Goal: Task Accomplishment & Management: Use online tool/utility

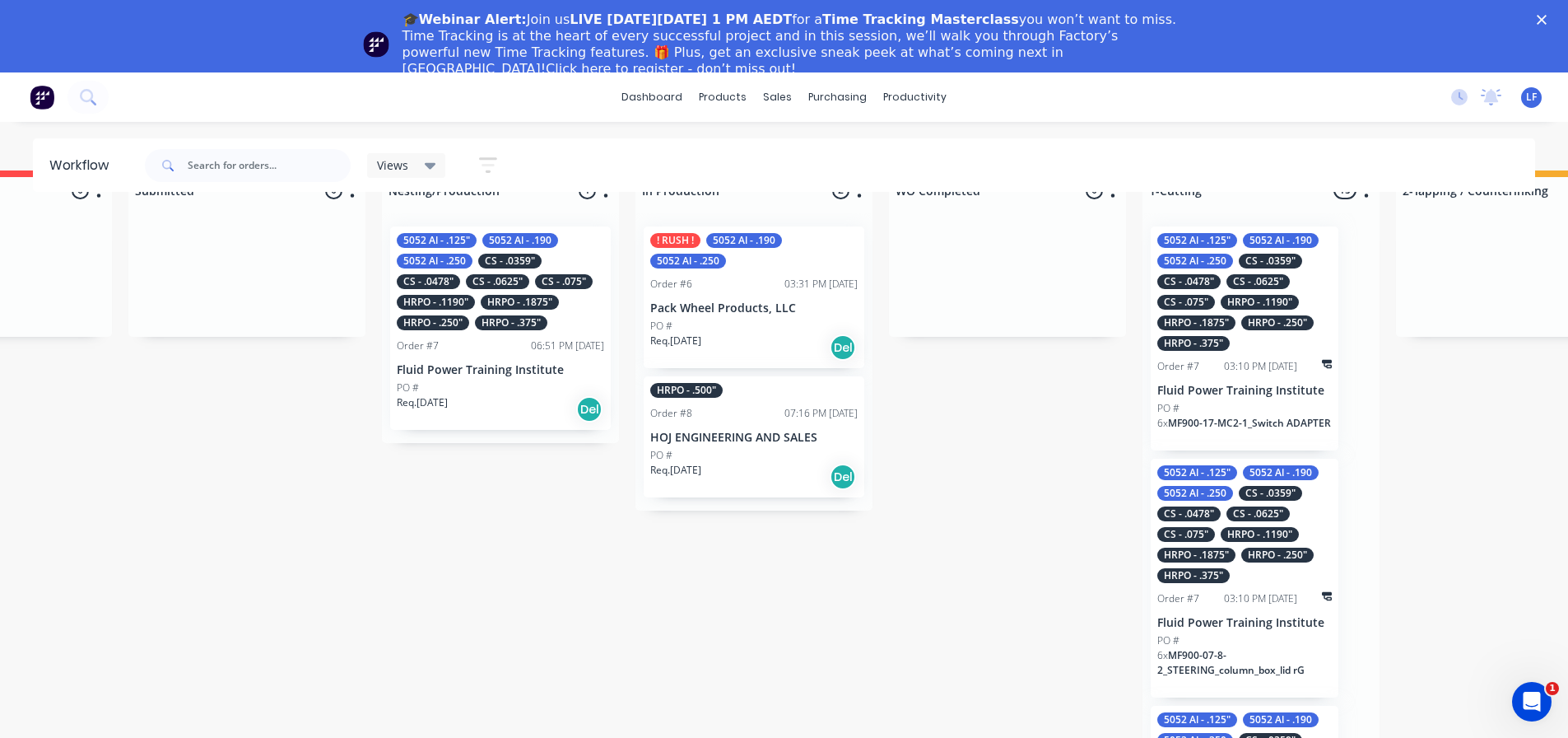
scroll to position [0, 161]
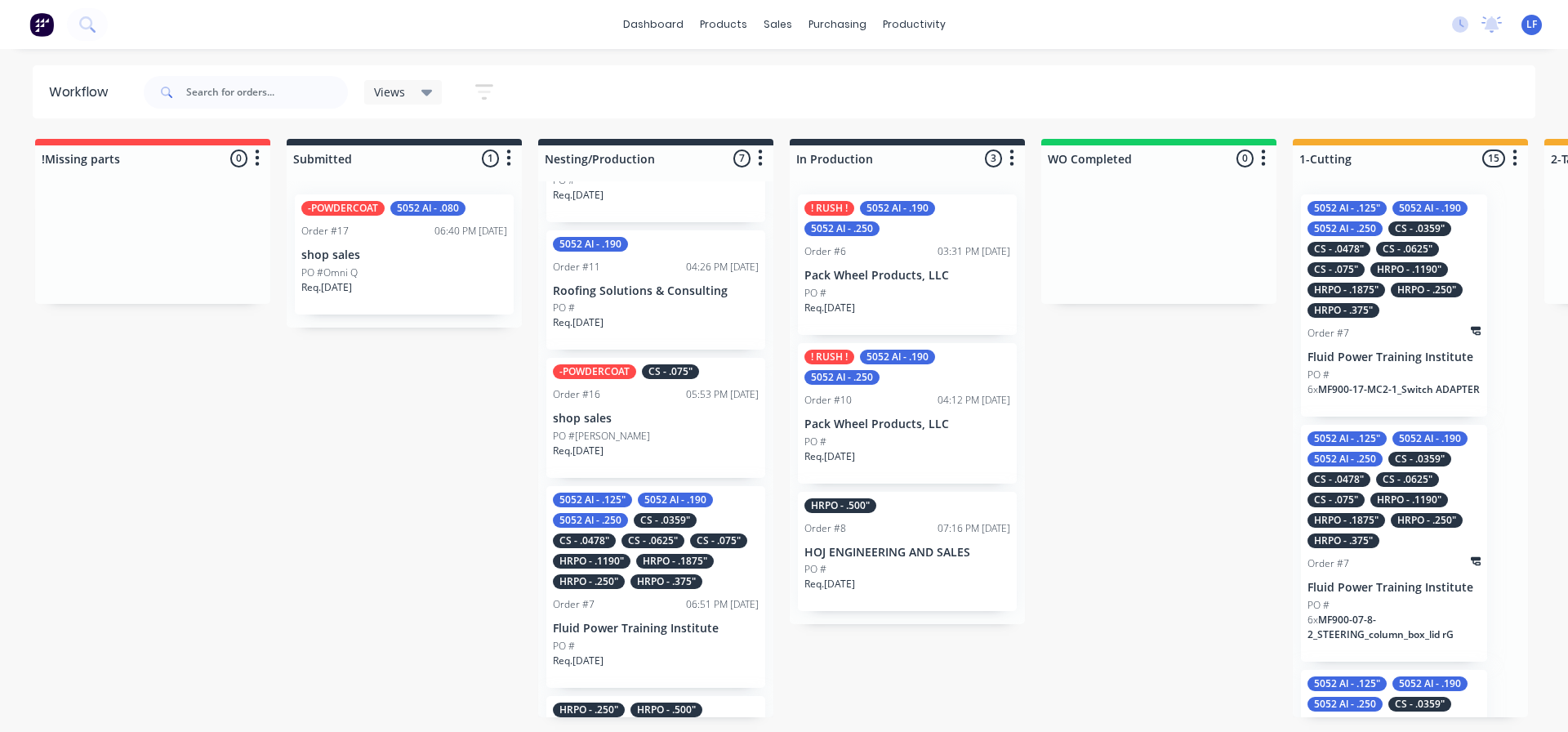
scroll to position [81, 0]
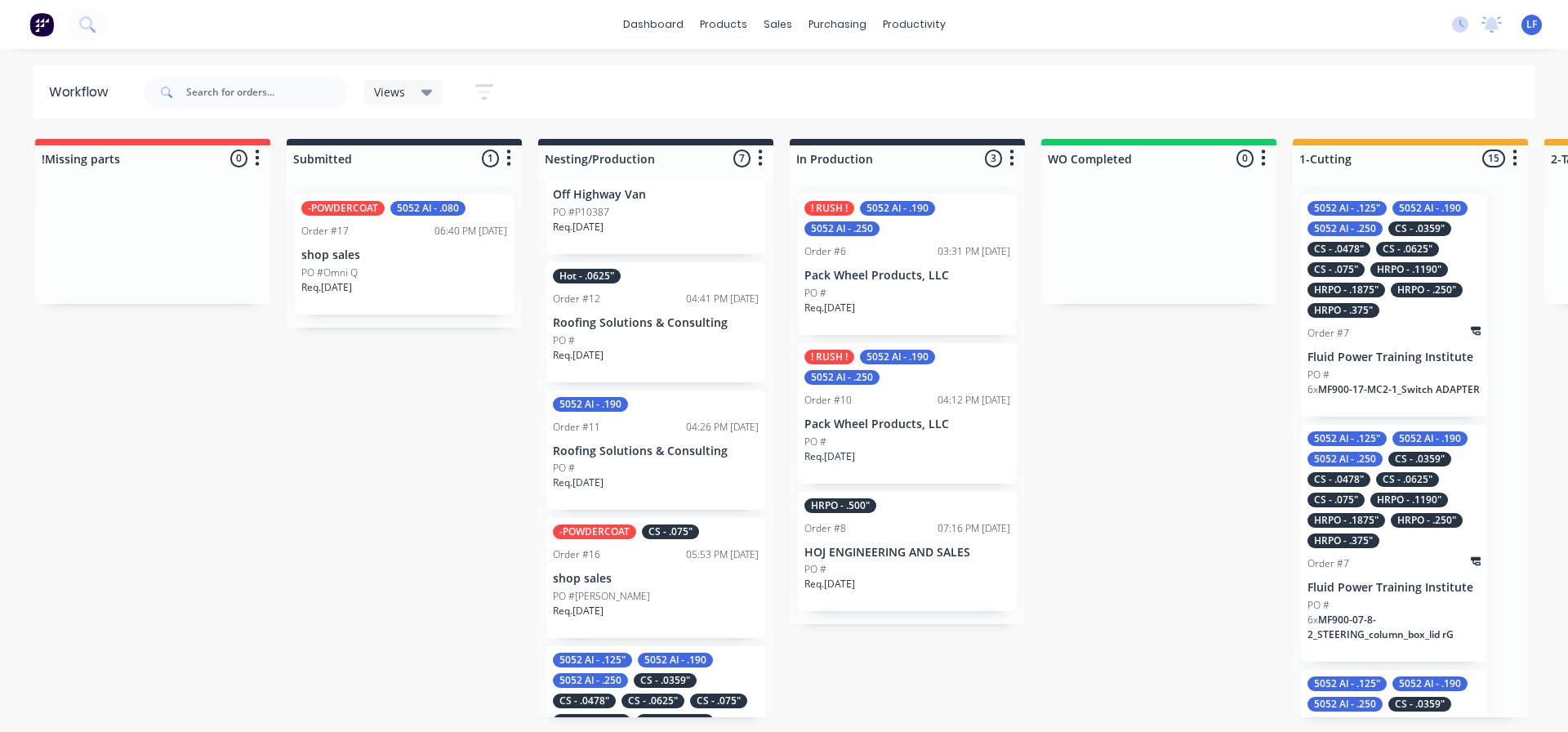
click at [624, 348] on div "PO #" at bounding box center [655, 340] width 206 height 15
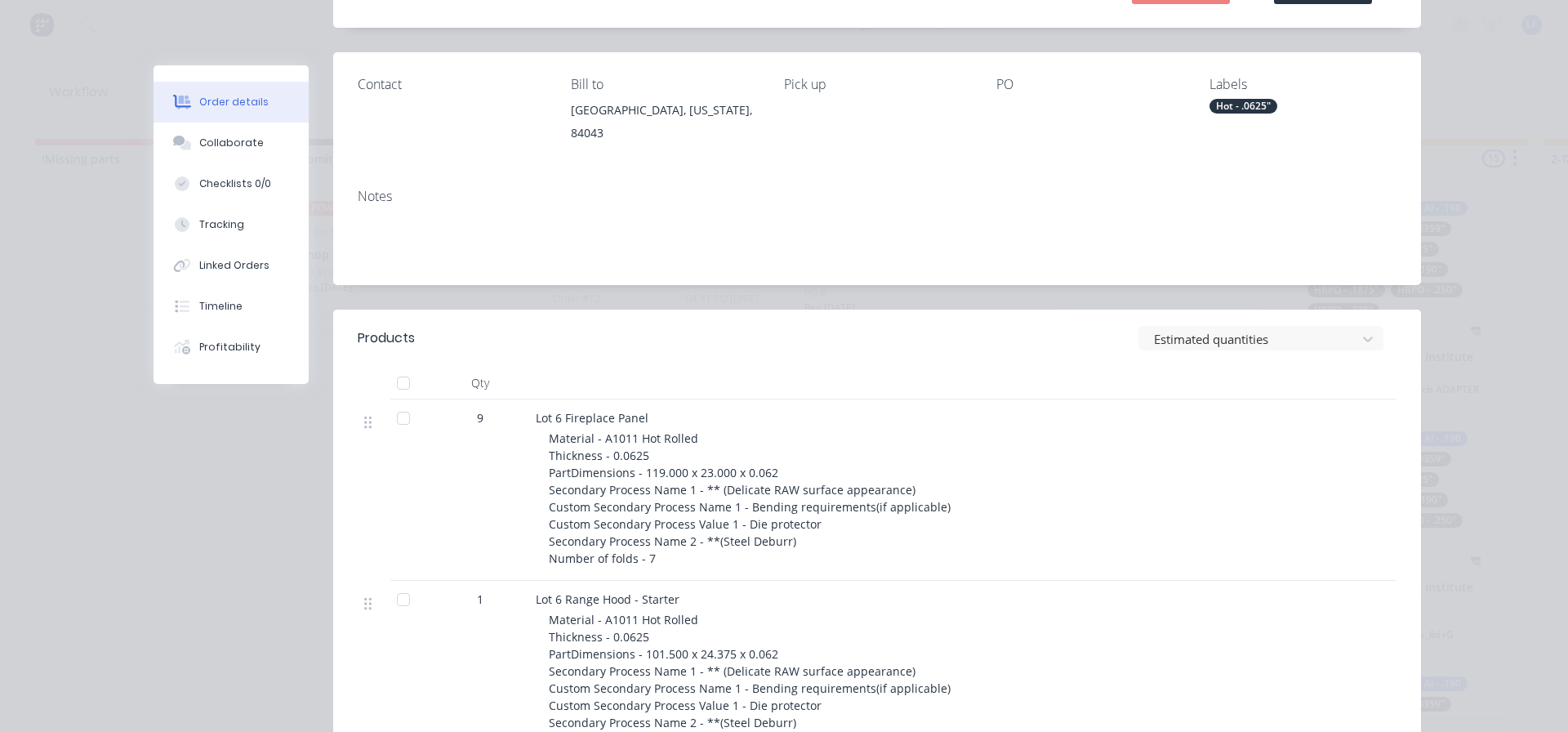
scroll to position [245, 0]
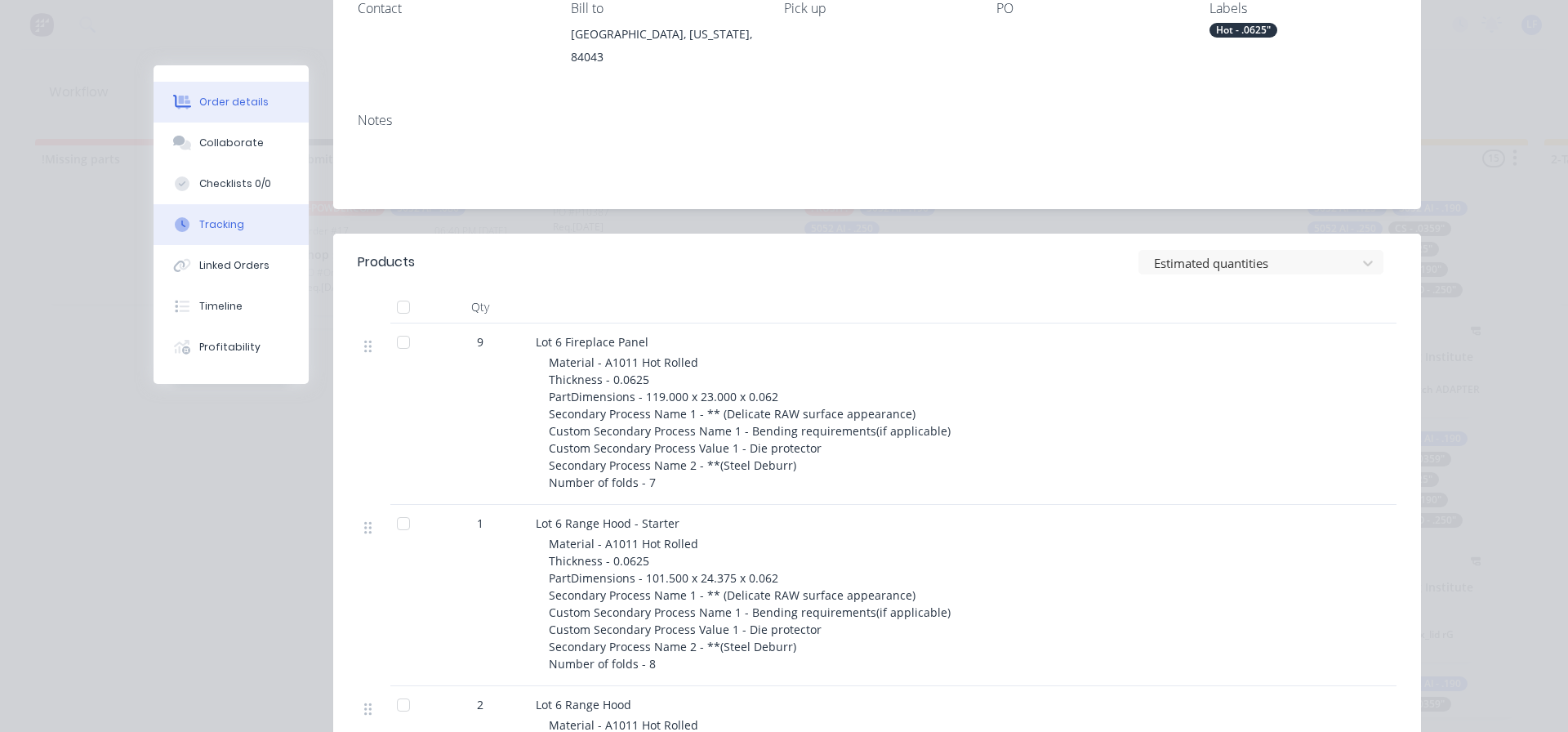
click at [214, 227] on div "Tracking" at bounding box center [222, 224] width 45 height 15
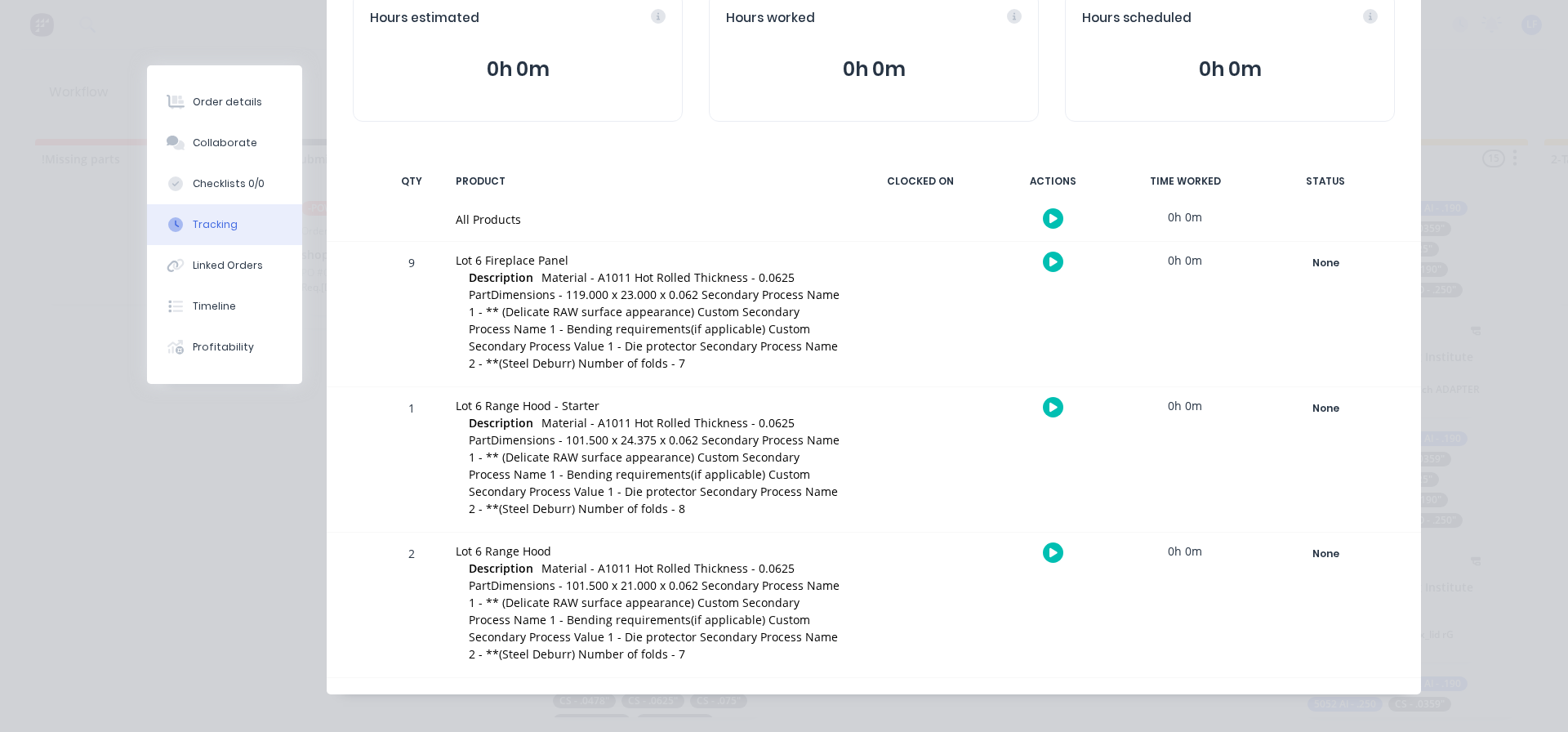
scroll to position [202, 0]
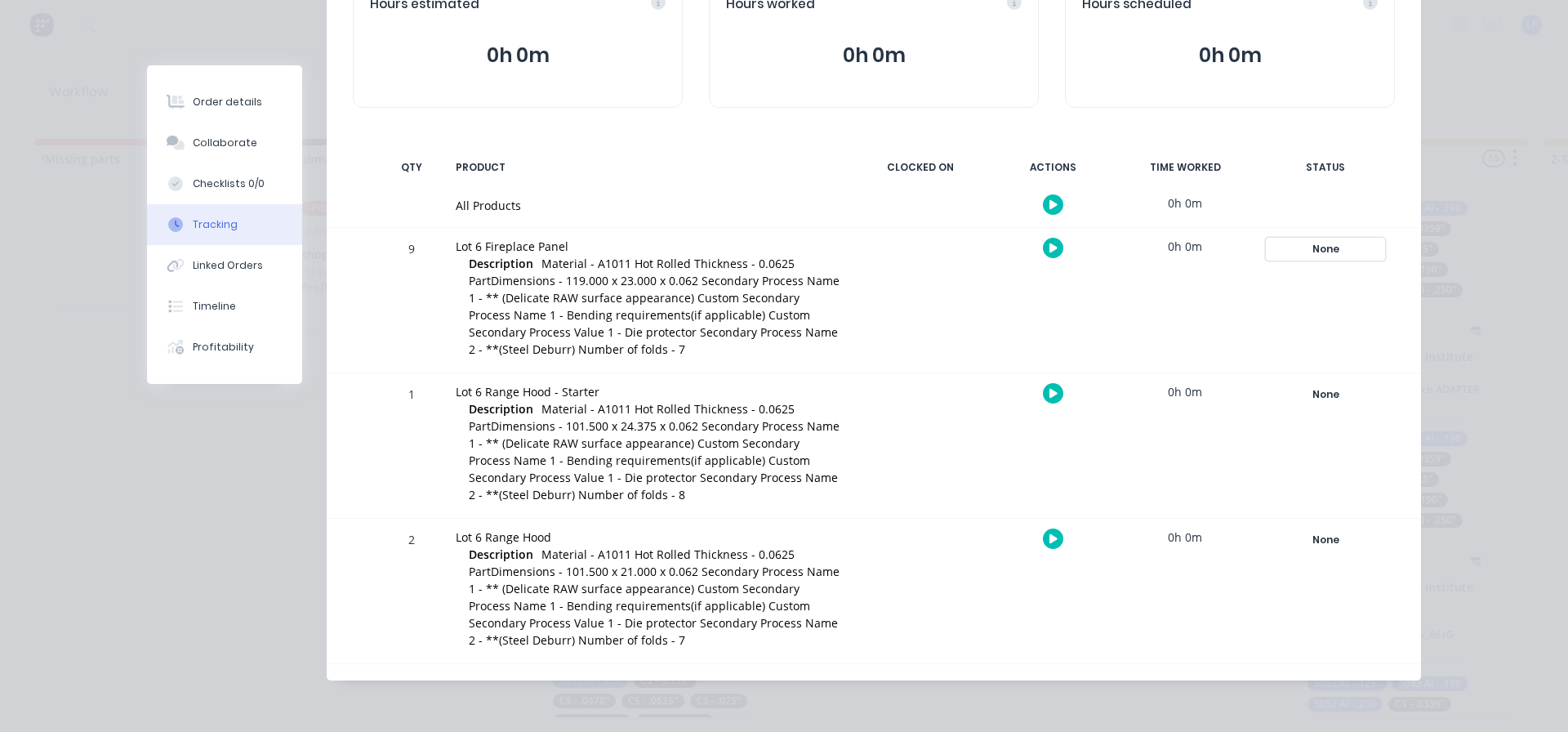
click at [1322, 251] on div "None" at bounding box center [1326, 249] width 118 height 21
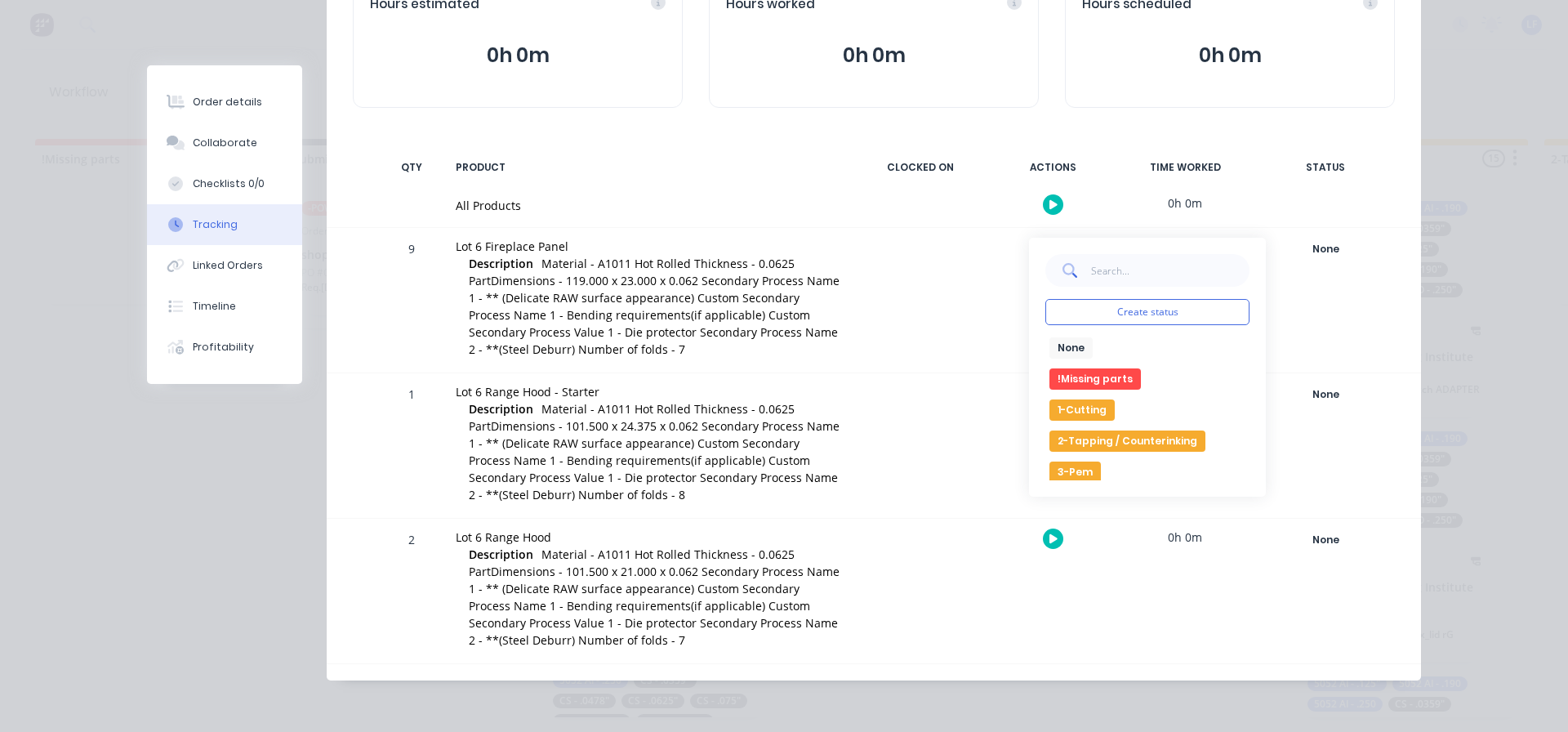
click at [1068, 410] on button "1-Cutting" at bounding box center [1082, 410] width 65 height 21
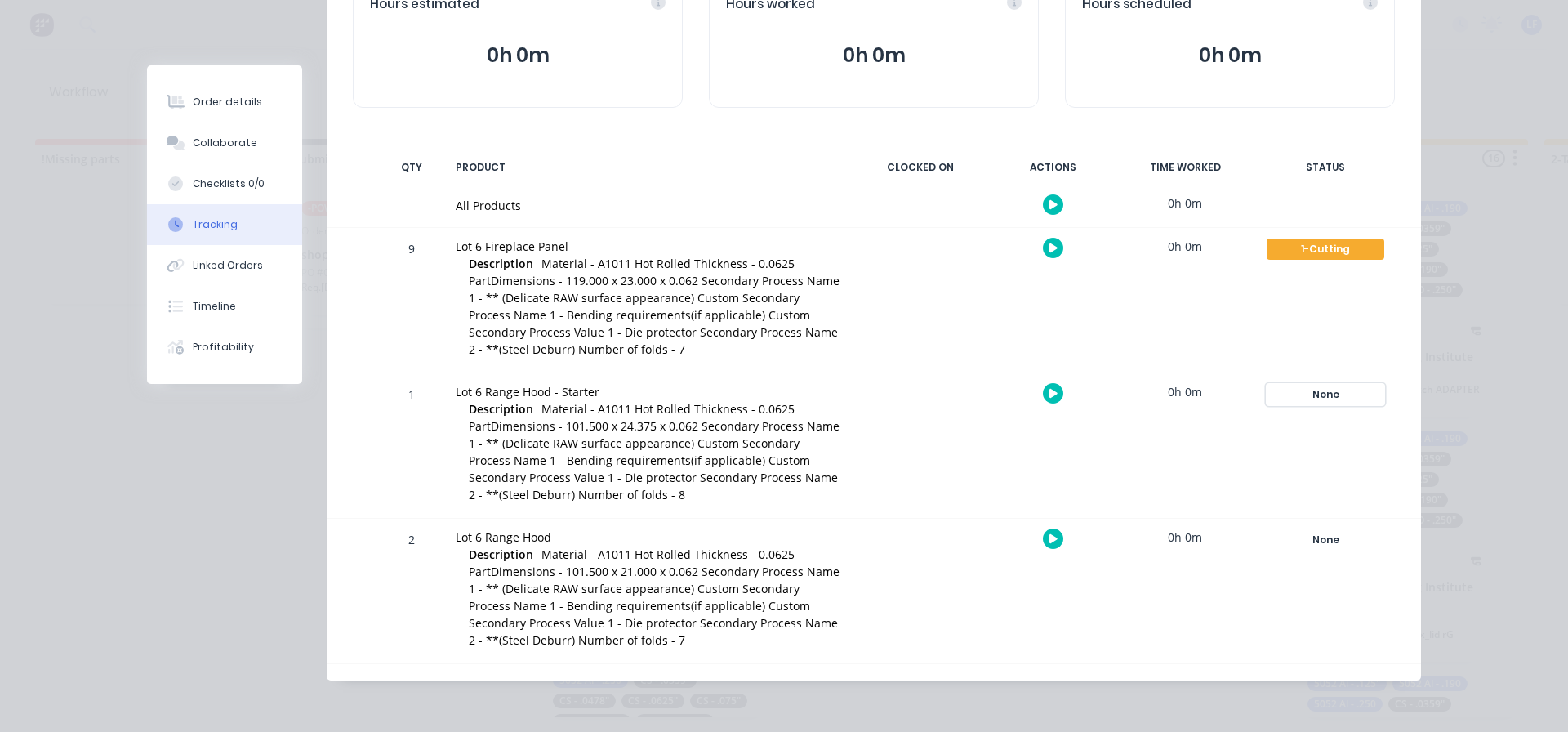
click at [1320, 391] on div "None" at bounding box center [1326, 394] width 118 height 21
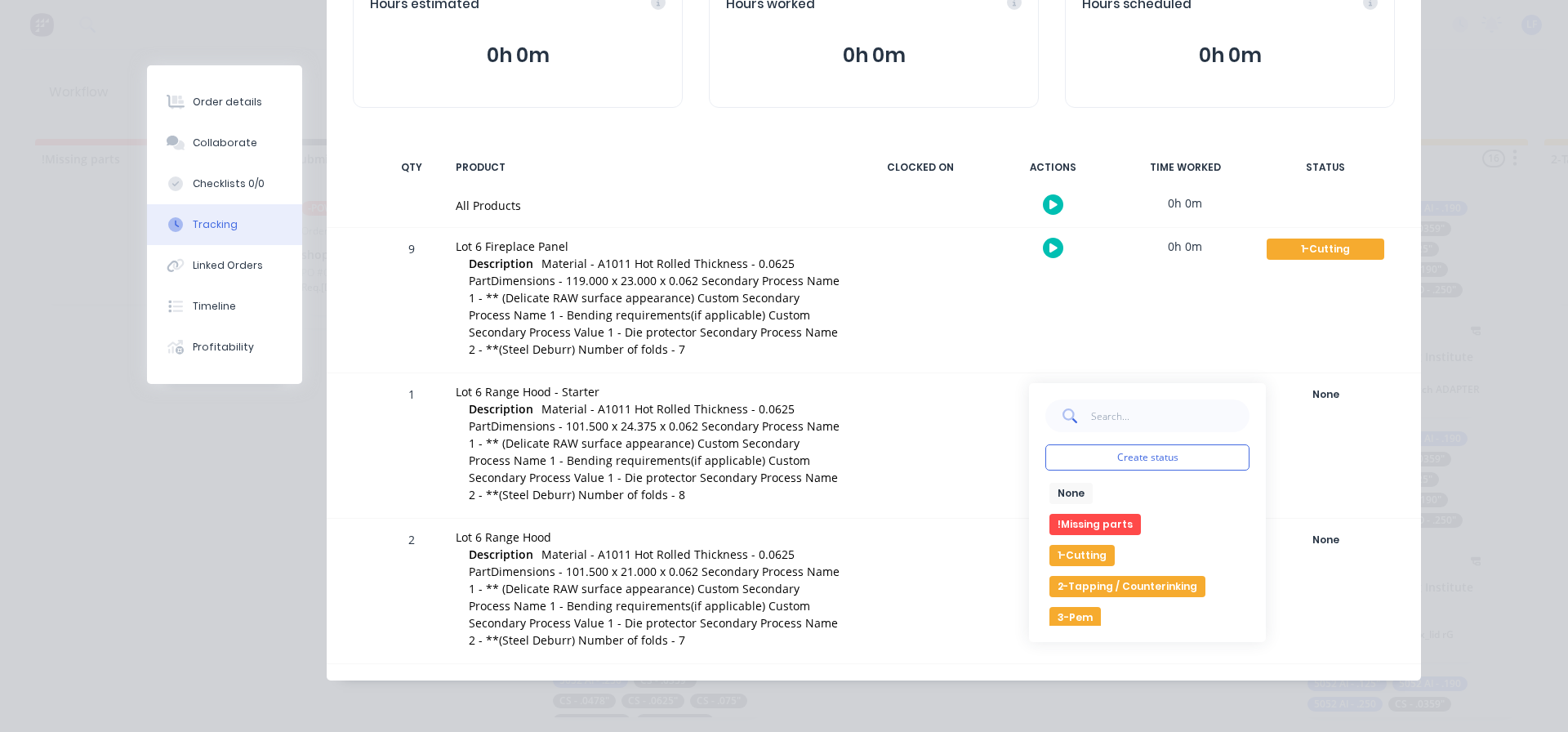
click at [1084, 558] on button "1-Cutting" at bounding box center [1082, 556] width 65 height 21
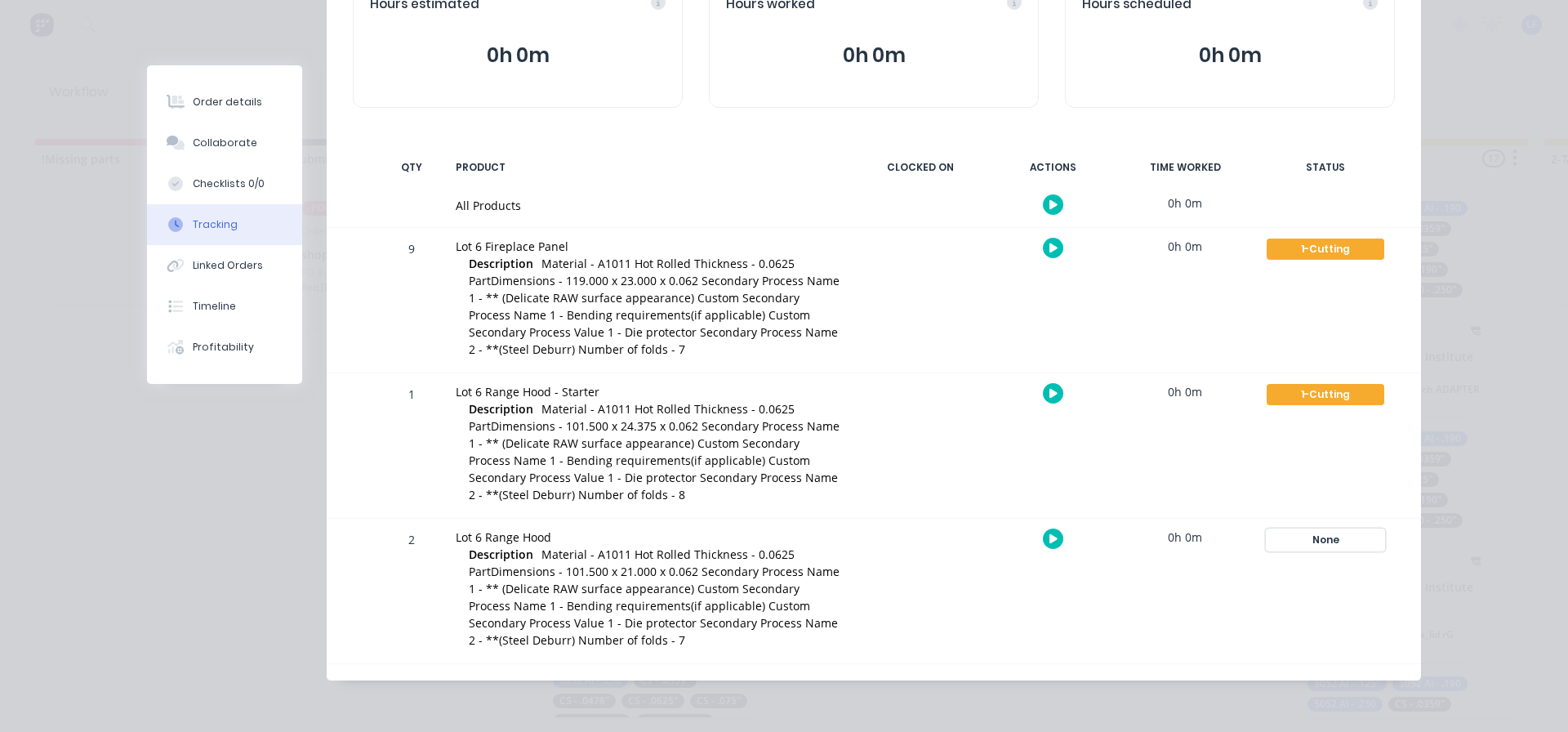
click at [1336, 541] on div "None" at bounding box center [1326, 540] width 118 height 21
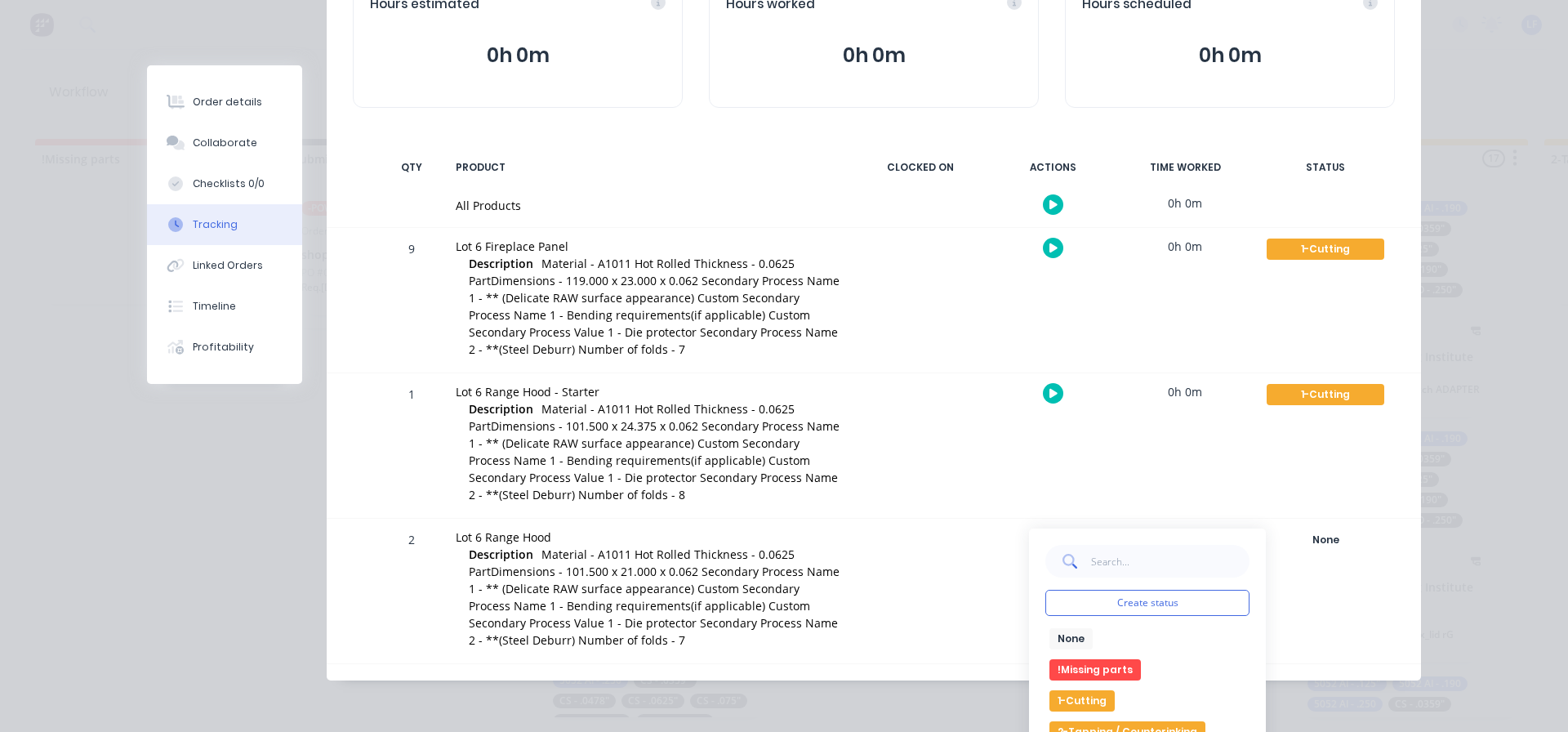
click at [1070, 701] on button "1-Cutting" at bounding box center [1082, 701] width 65 height 21
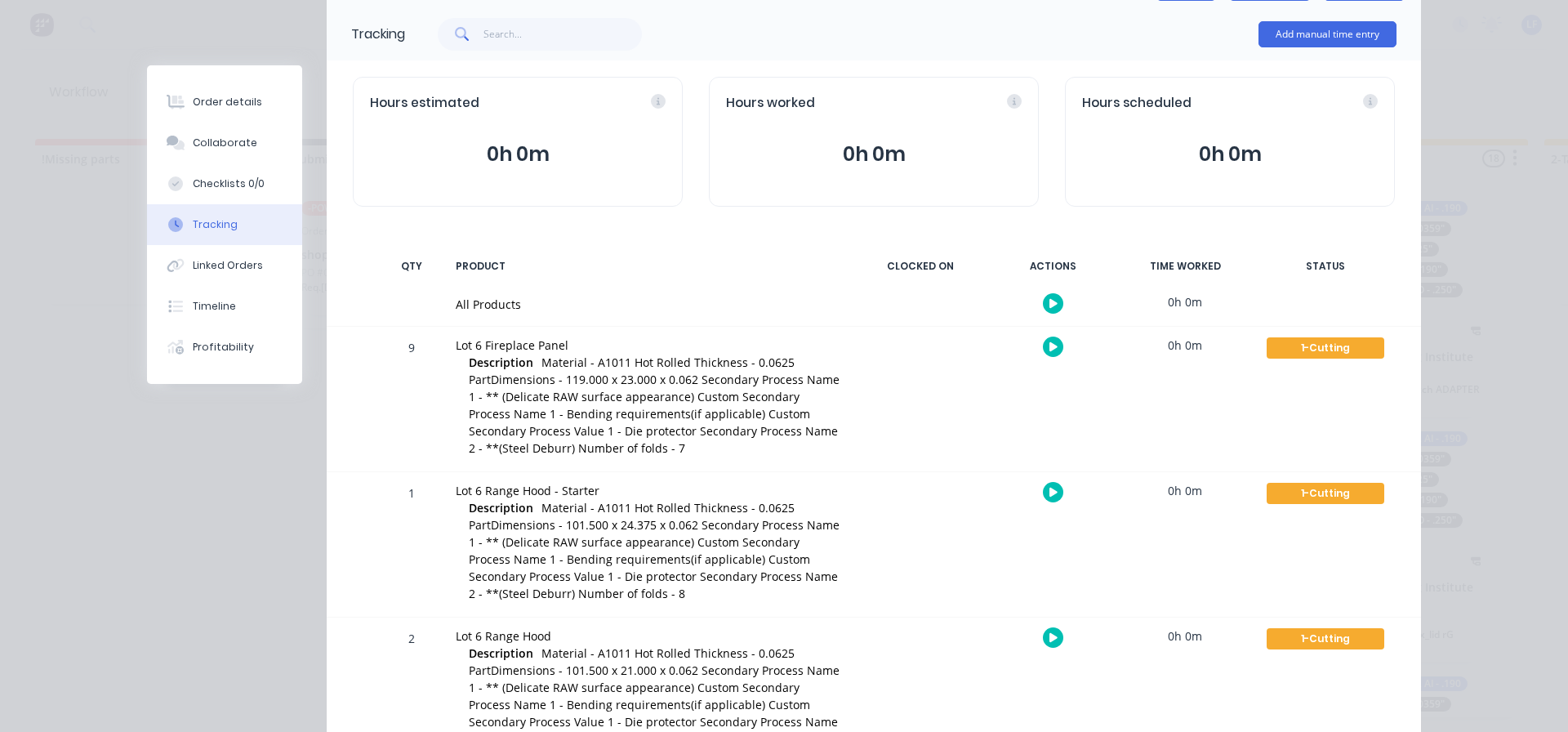
scroll to position [0, 0]
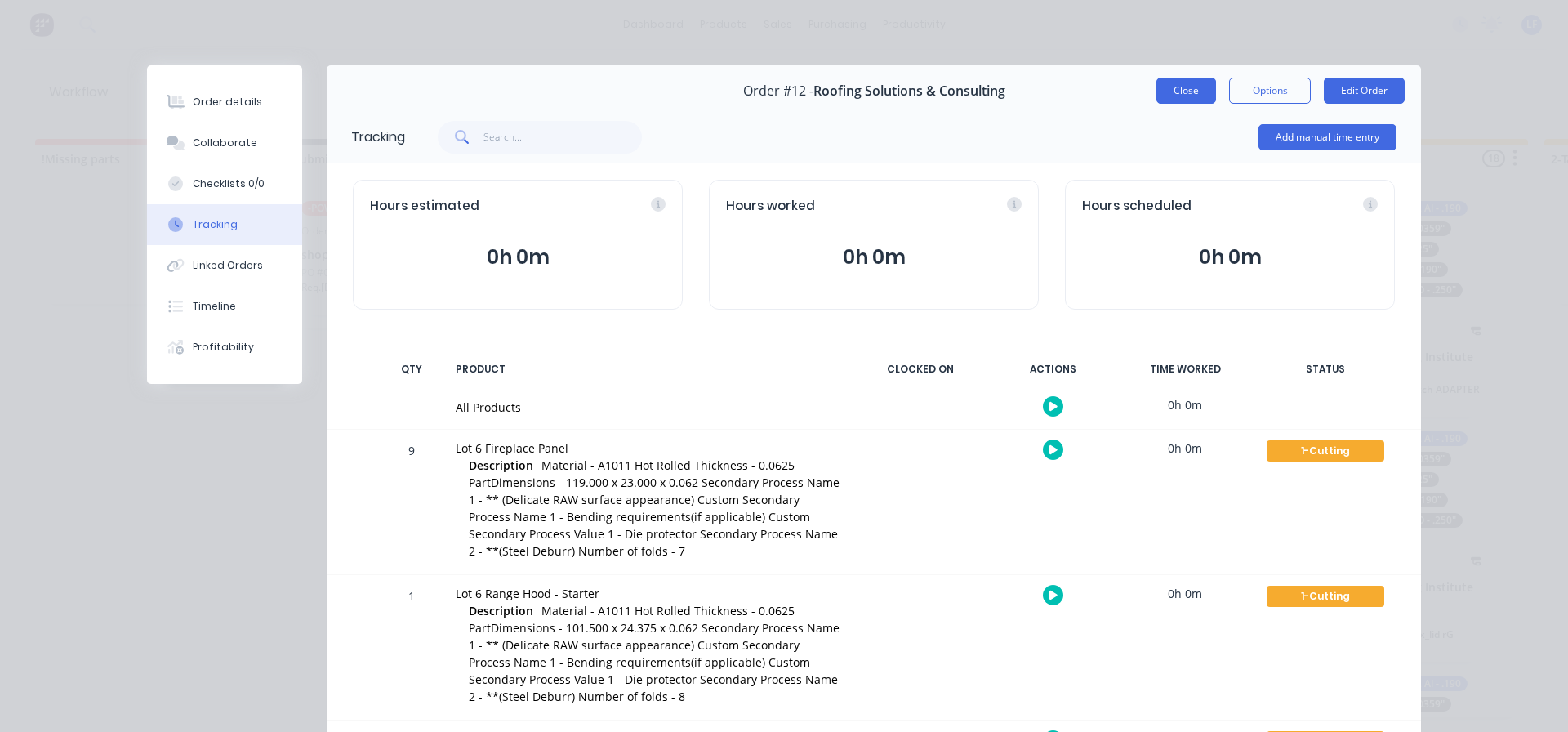
click at [1180, 96] on button "Close" at bounding box center [1186, 90] width 60 height 26
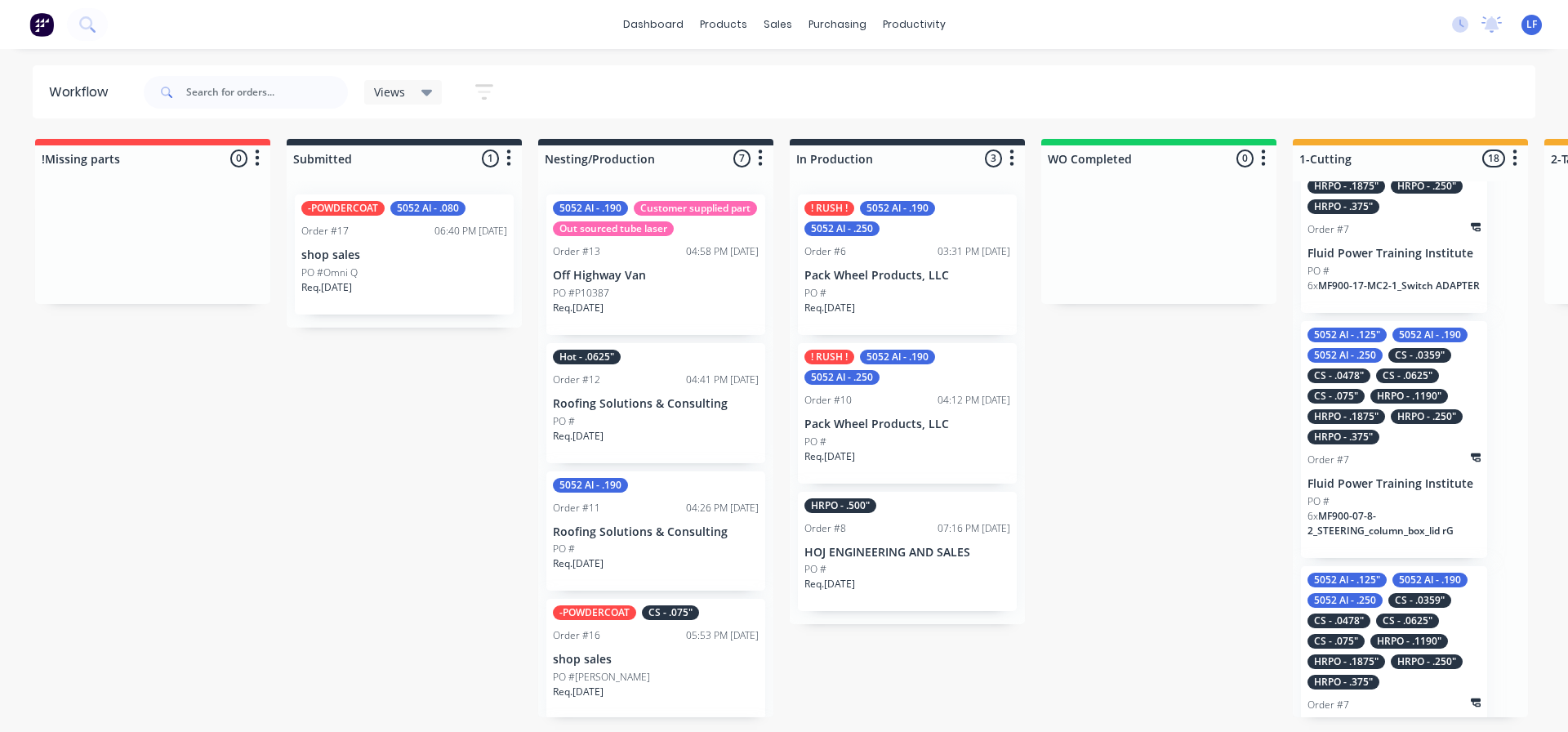
scroll to position [327, 0]
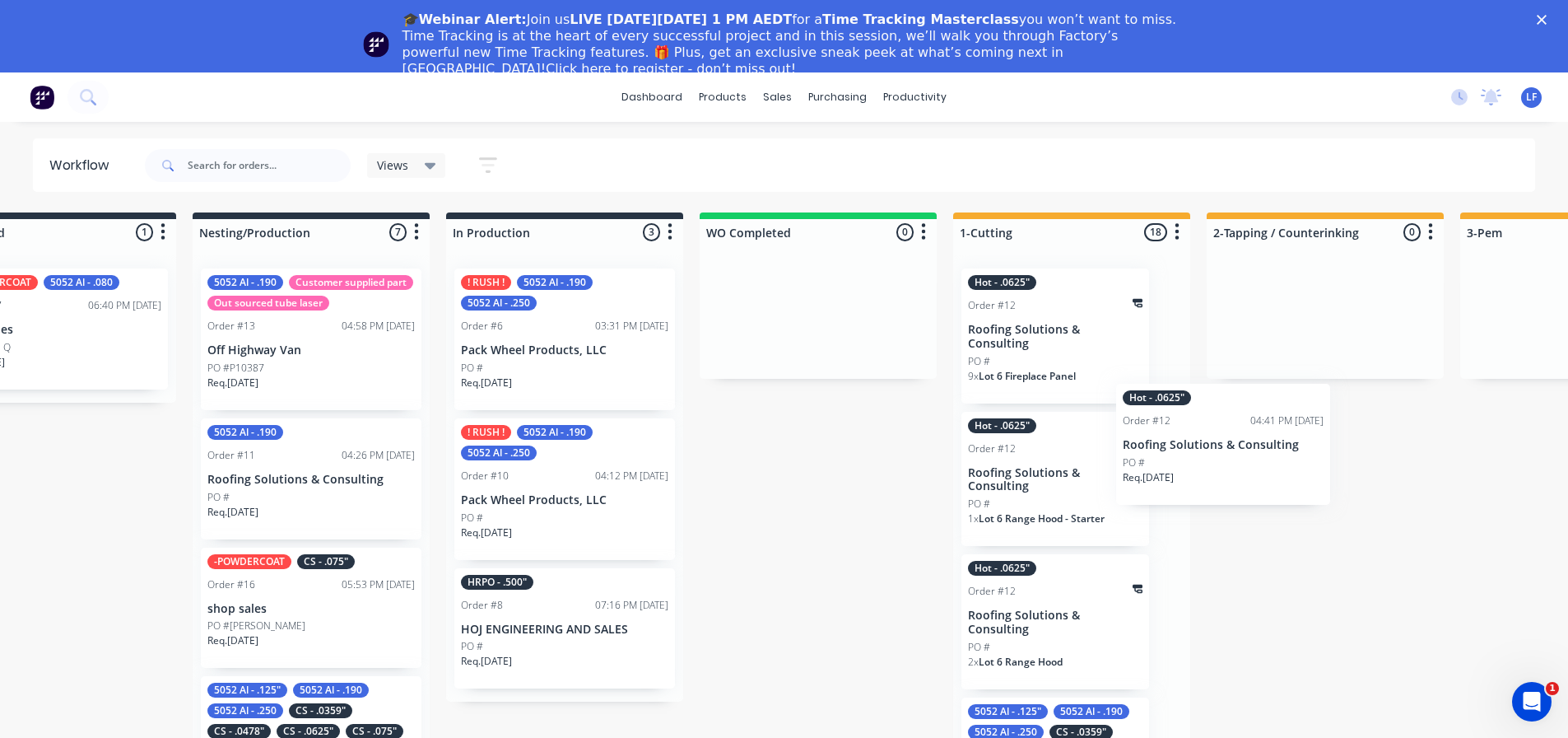
scroll to position [0, 355]
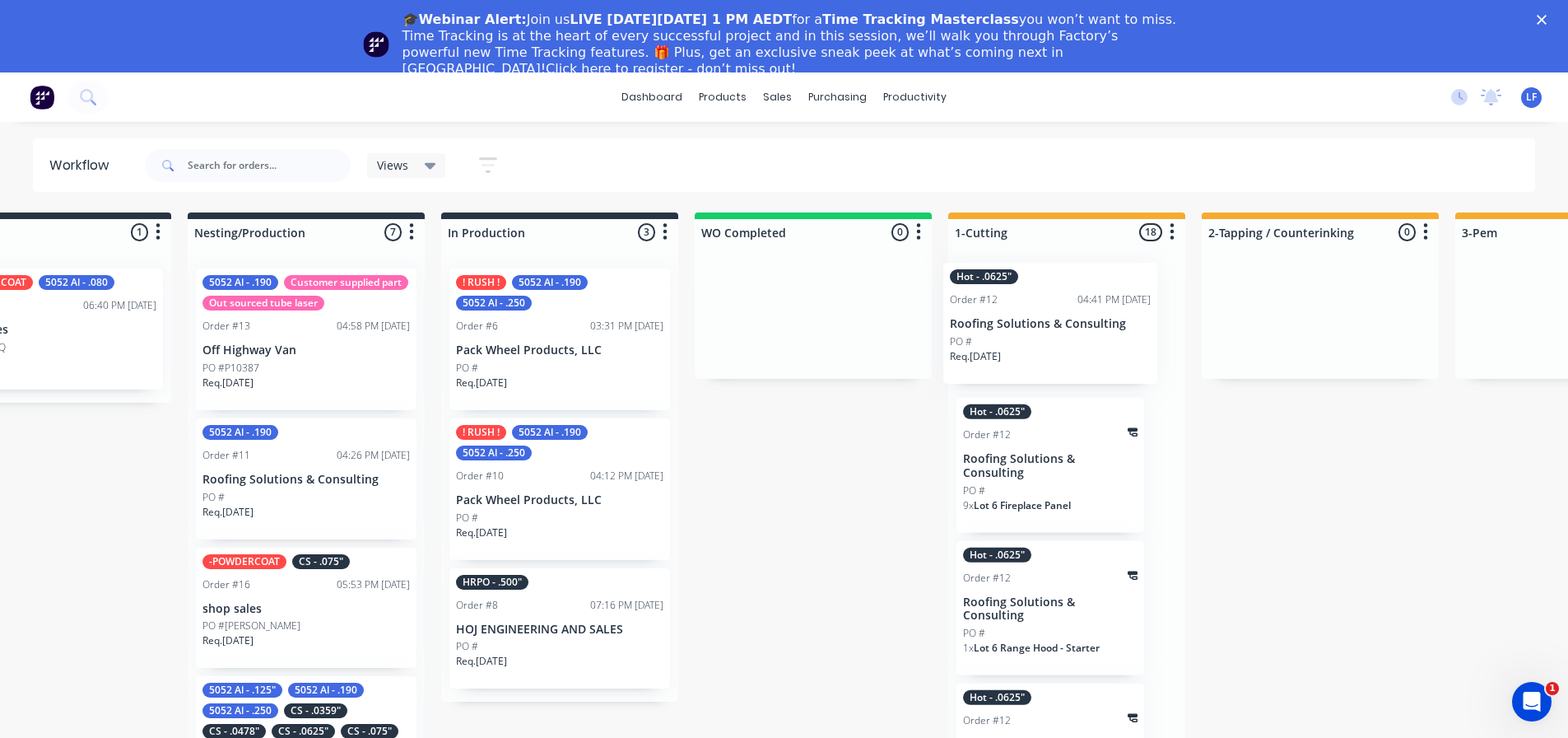
drag, startPoint x: 618, startPoint y: 504, endPoint x: 1029, endPoint y: 328, distance: 447.1
click at [1029, 328] on div "!Missing parts 0 Sort By Created date Required date Order number Customer name …" at bounding box center [1483, 504] width 3701 height 583
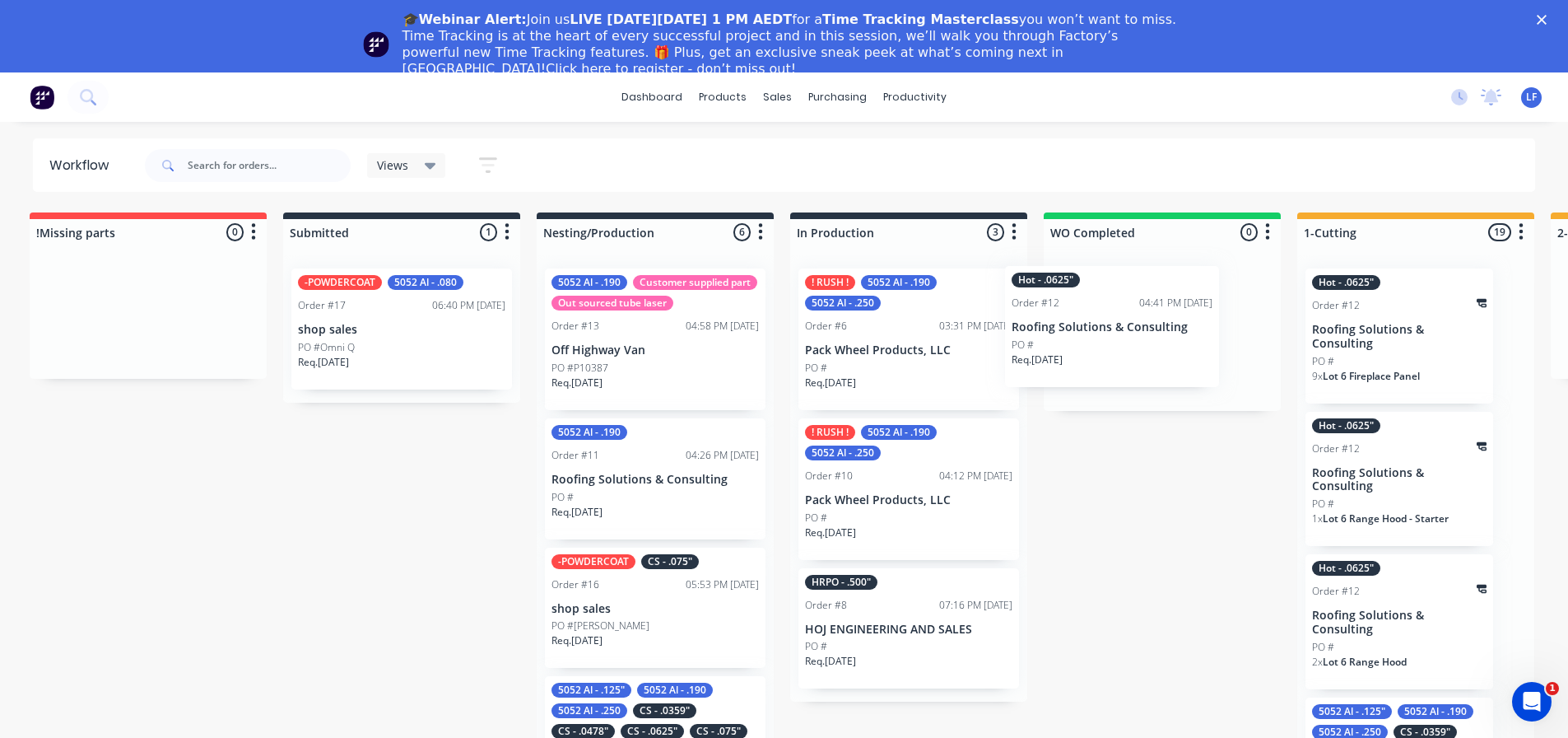
scroll to position [0, 9]
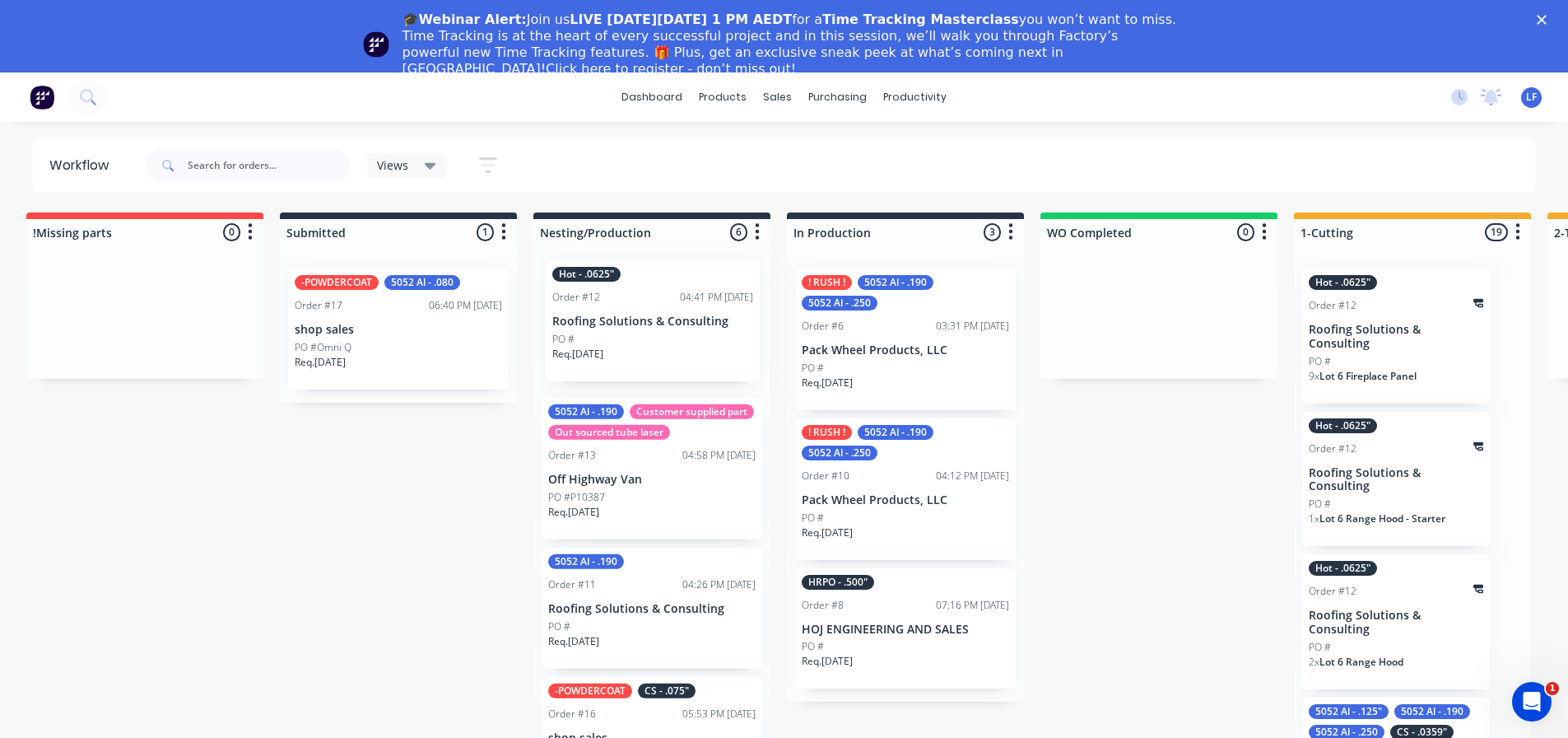
drag, startPoint x: 1386, startPoint y: 334, endPoint x: 600, endPoint y: 319, distance: 786.1
click at [601, 333] on p "Roofing Solutions & Consulting" at bounding box center [652, 330] width 207 height 14
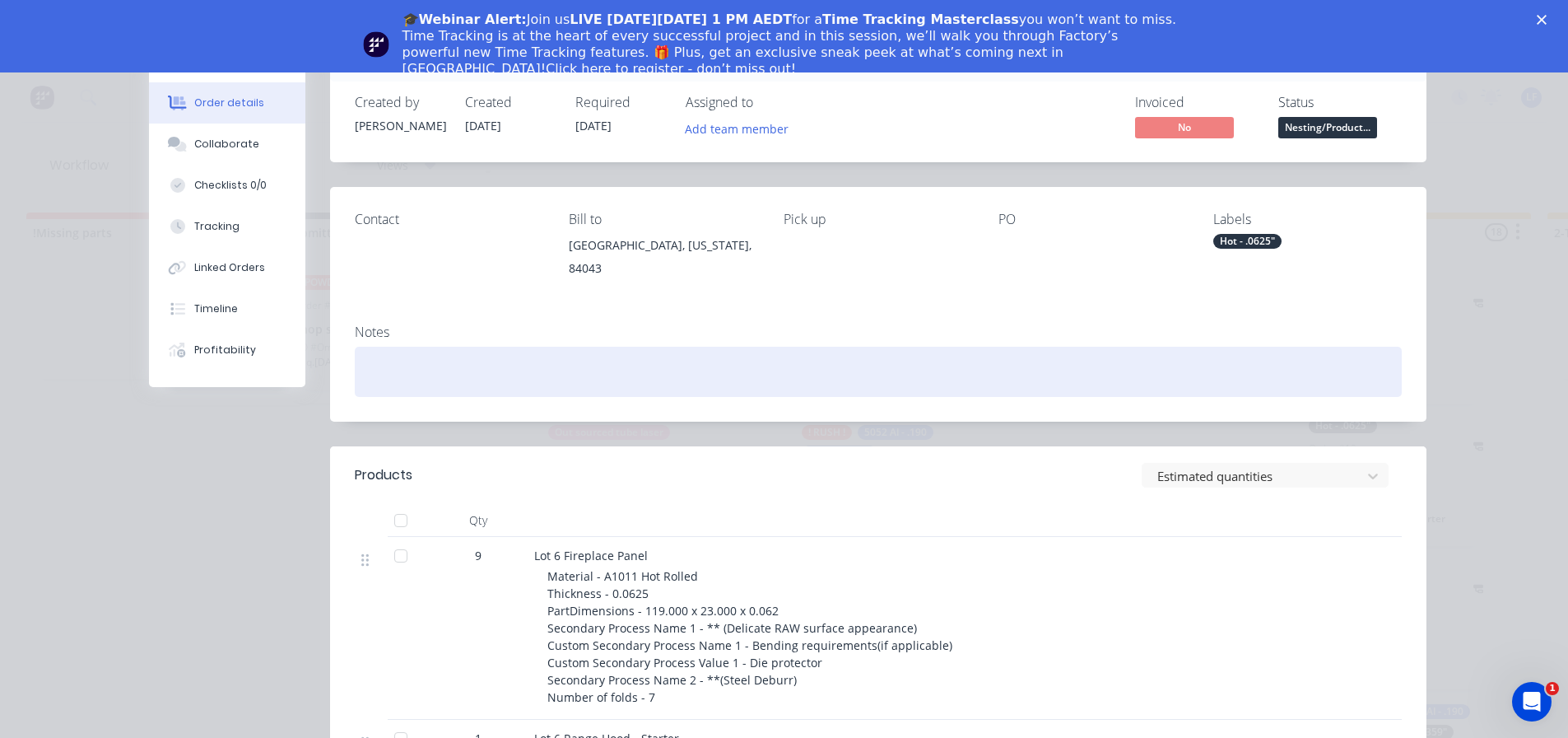
scroll to position [0, 0]
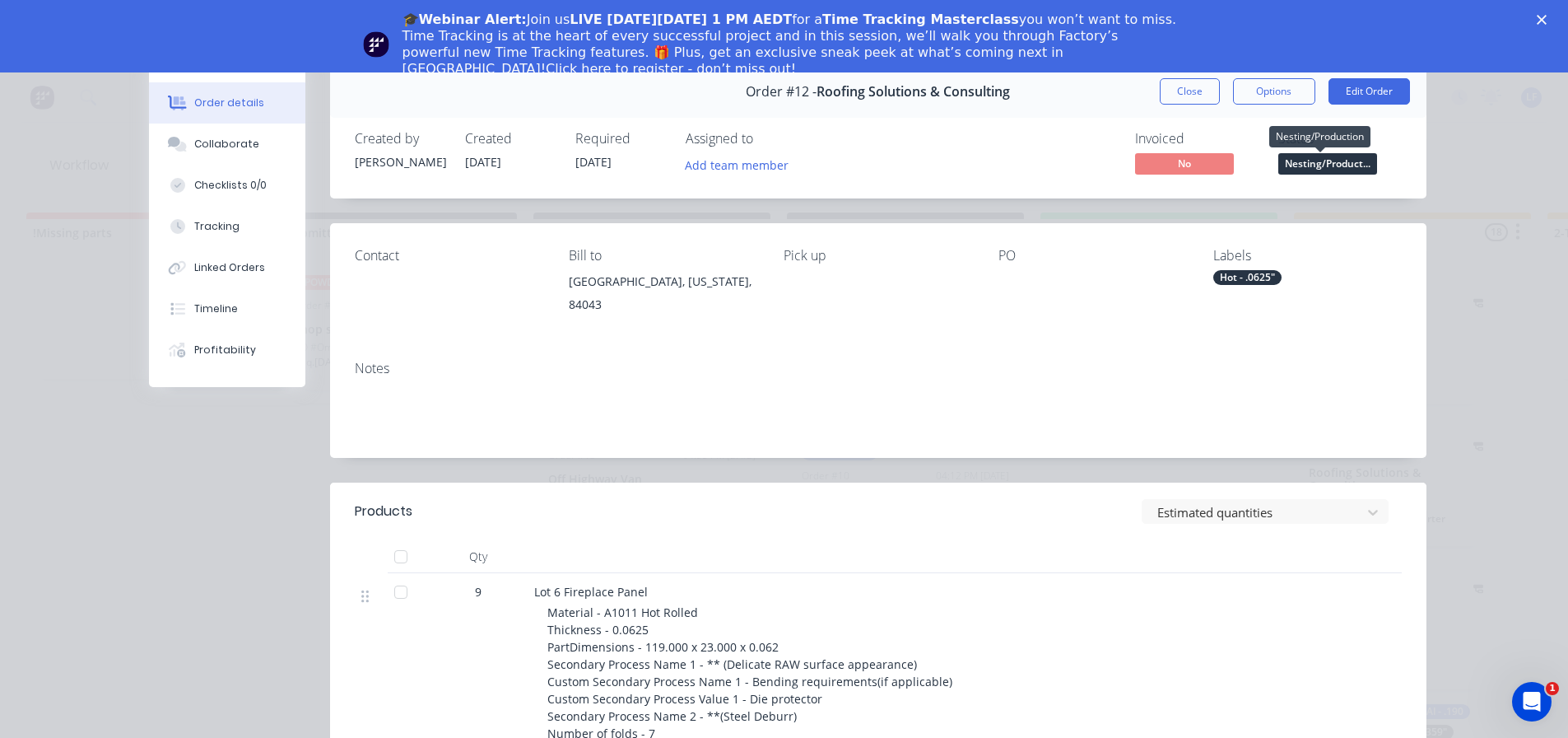
click at [1326, 162] on span "Nesting/Product..." at bounding box center [1327, 163] width 99 height 21
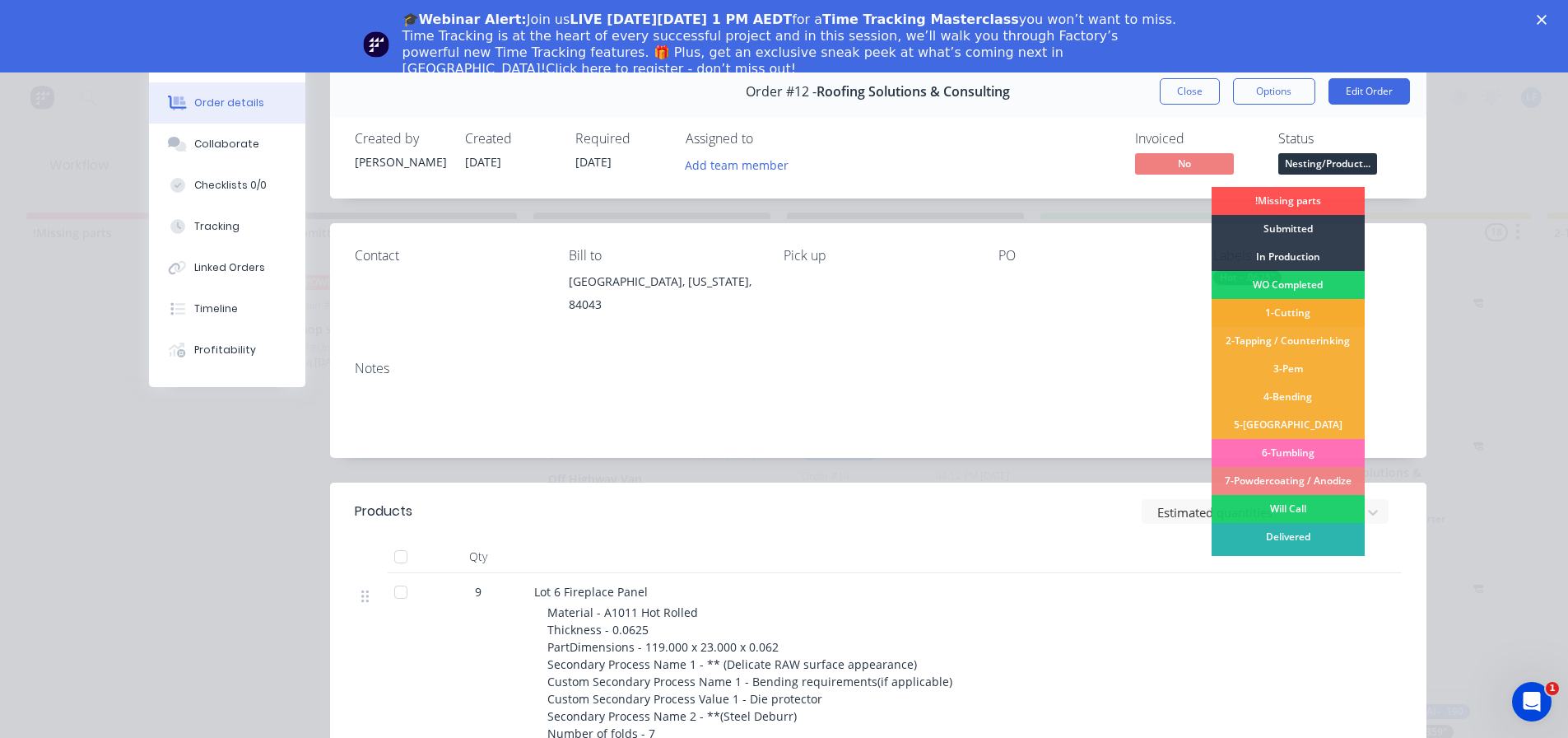
click at [1284, 311] on div "1-Cutting" at bounding box center [1288, 312] width 153 height 28
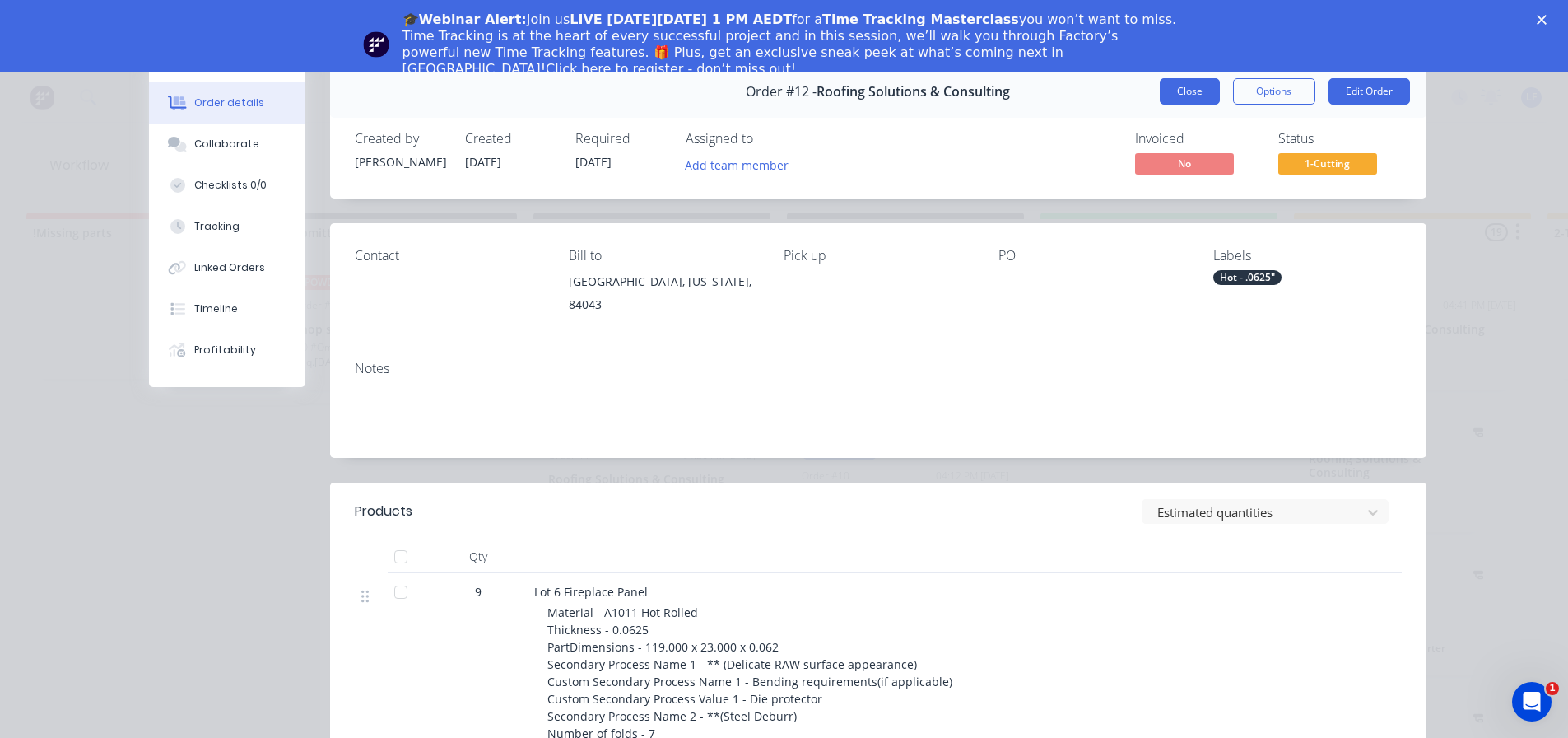
click at [1178, 96] on button "Close" at bounding box center [1189, 91] width 60 height 26
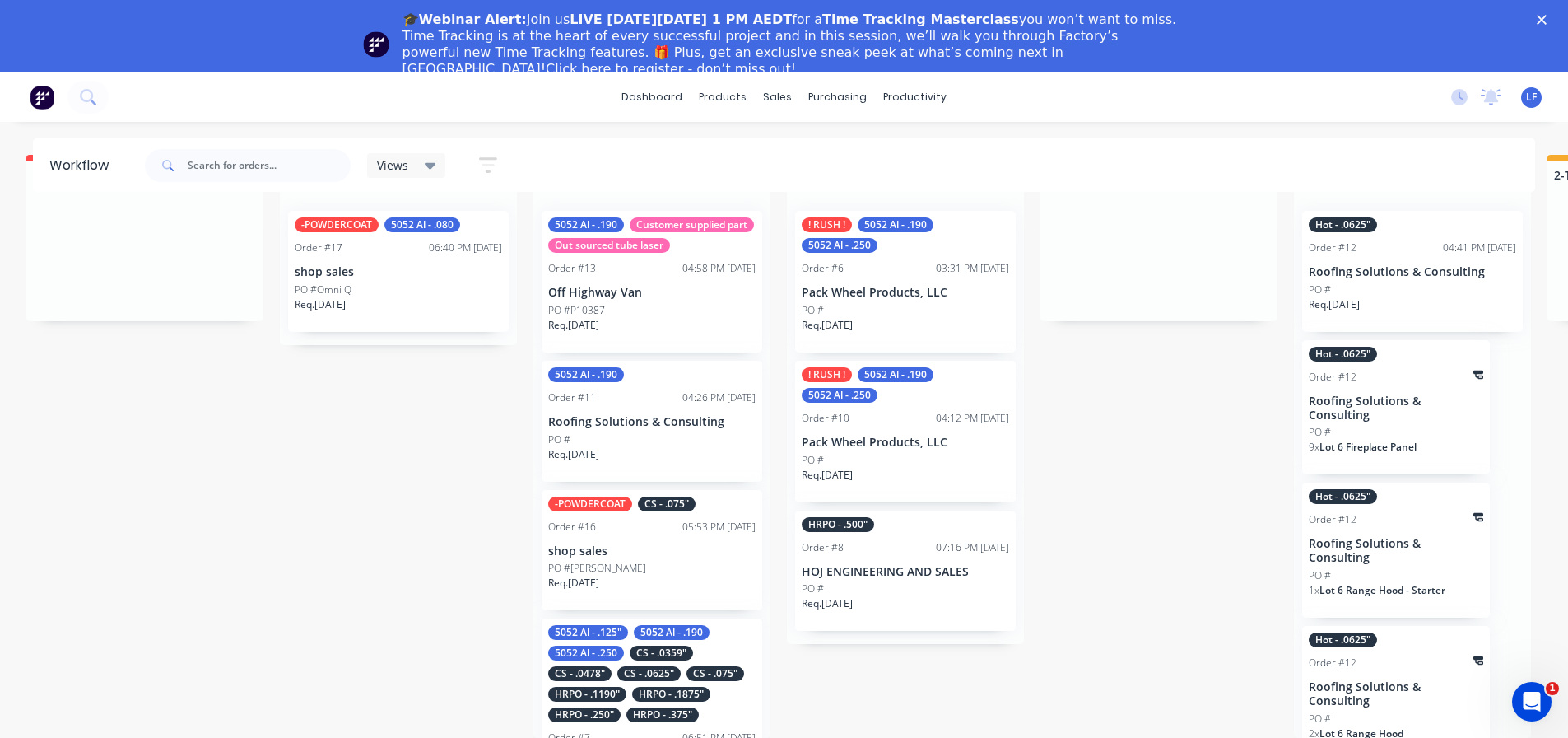
click at [1385, 412] on div "Hot - .0625" Order #12 Roofing Solutions & Consulting PO # 9 x Lot 6 Fireplace …" at bounding box center [1396, 408] width 188 height 135
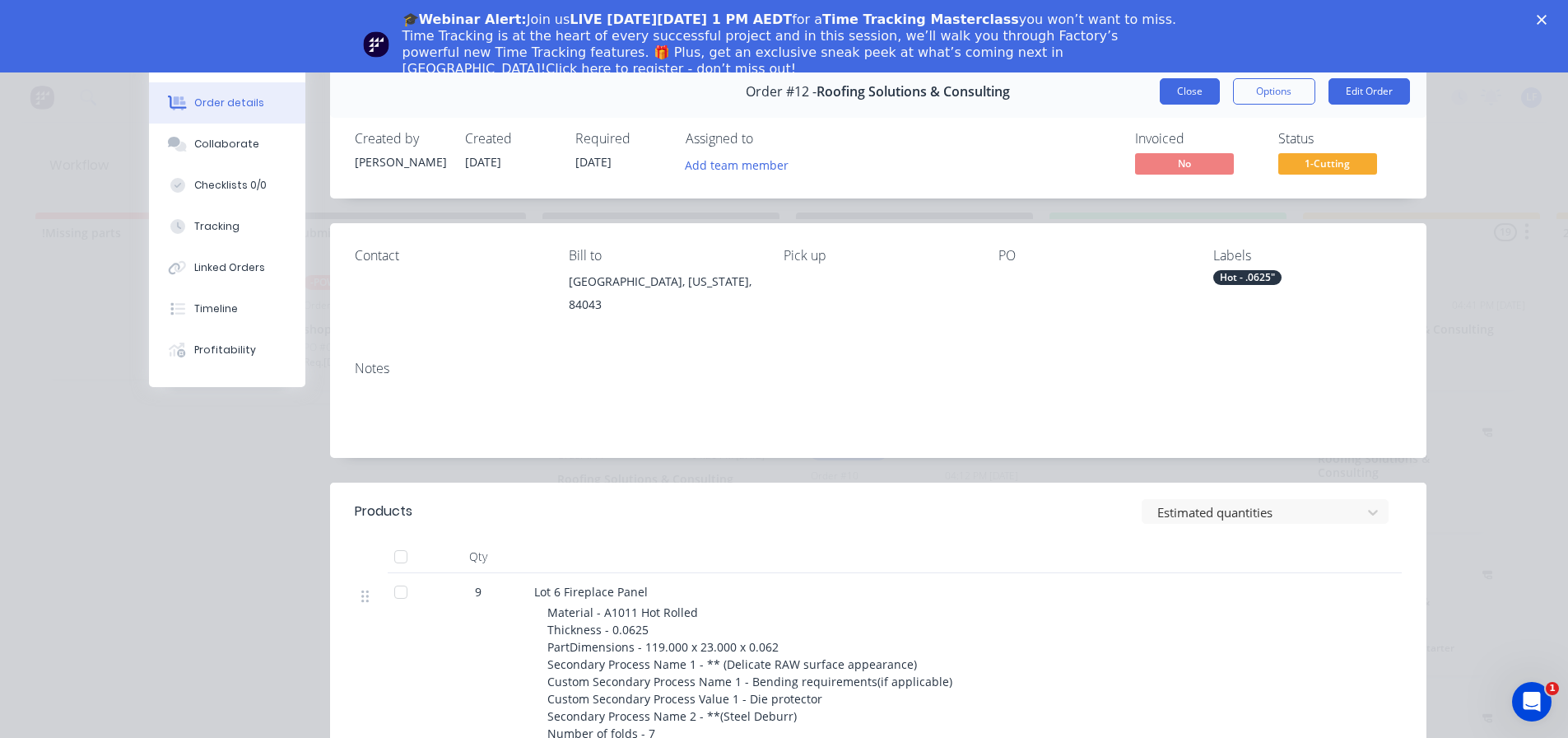
click at [1194, 94] on button "Close" at bounding box center [1189, 91] width 60 height 26
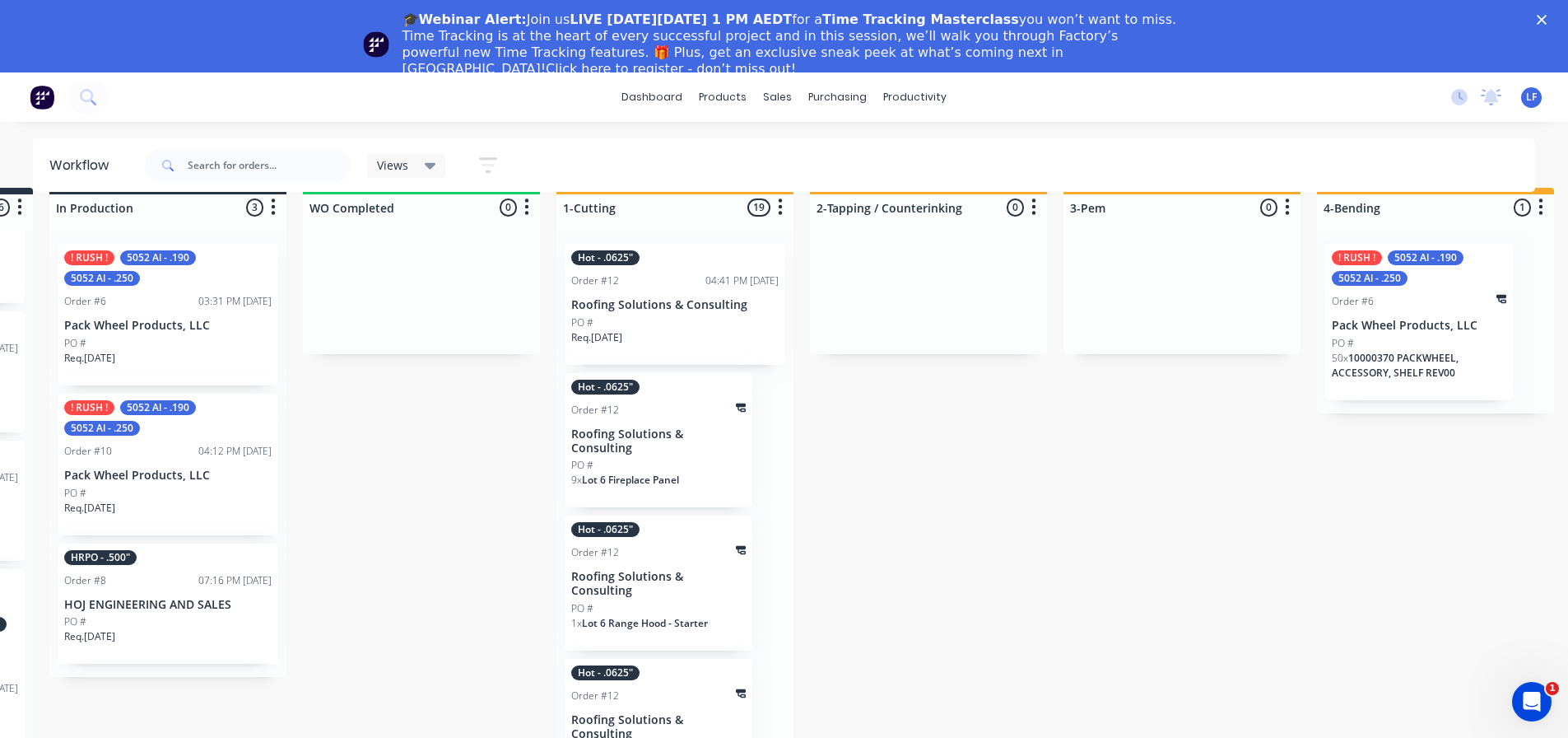
scroll to position [0, 747]
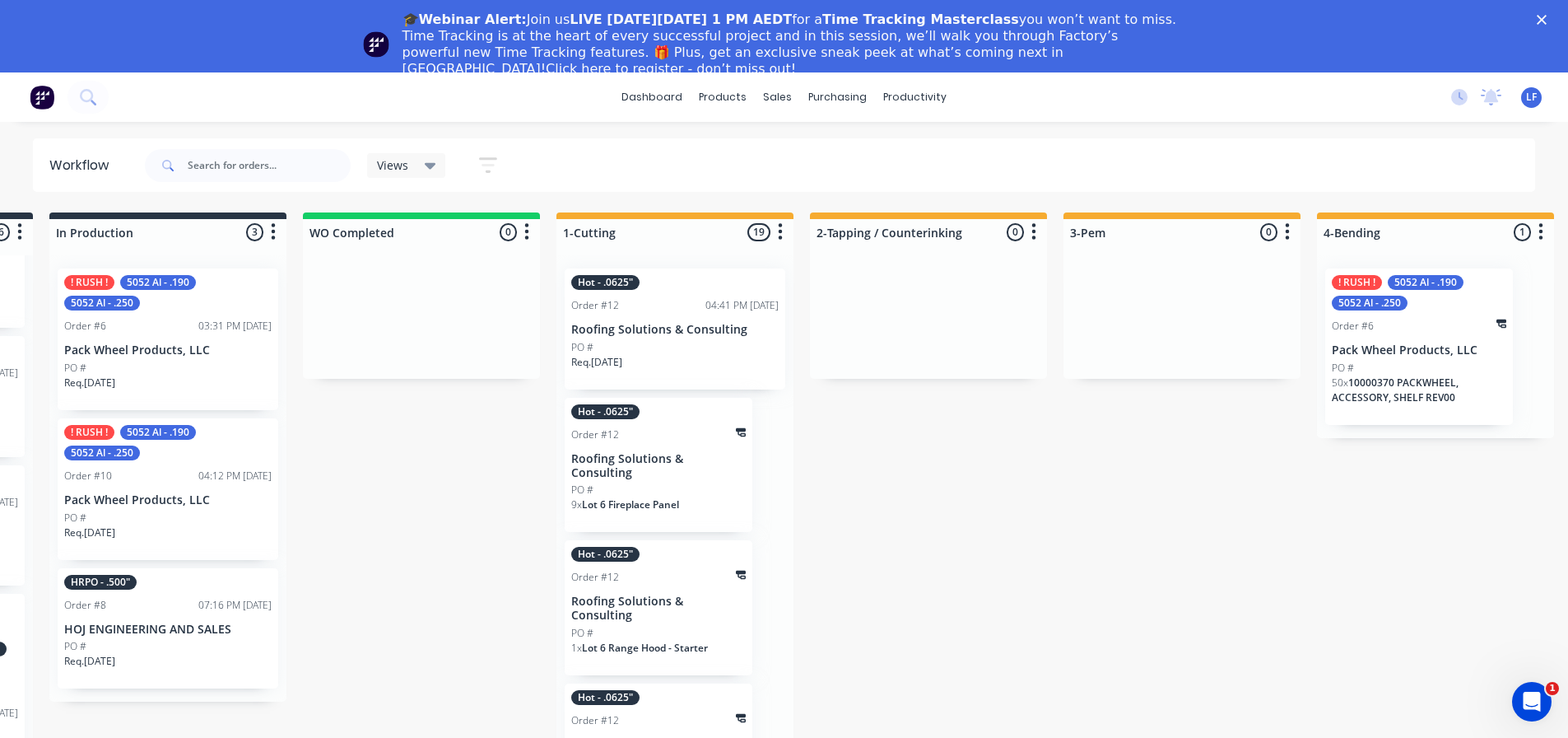
click at [736, 434] on icon at bounding box center [740, 433] width 10 height 9
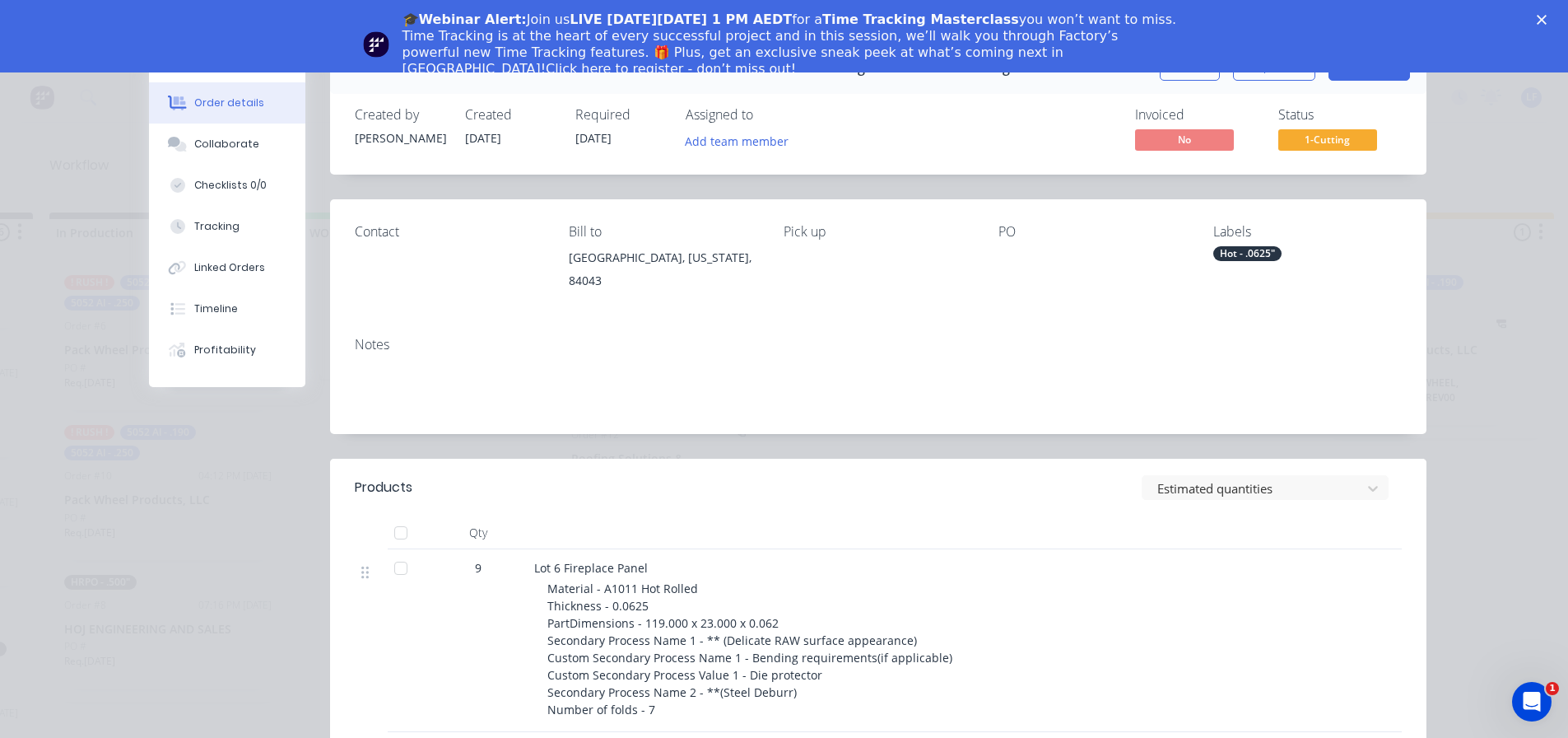
scroll to position [0, 0]
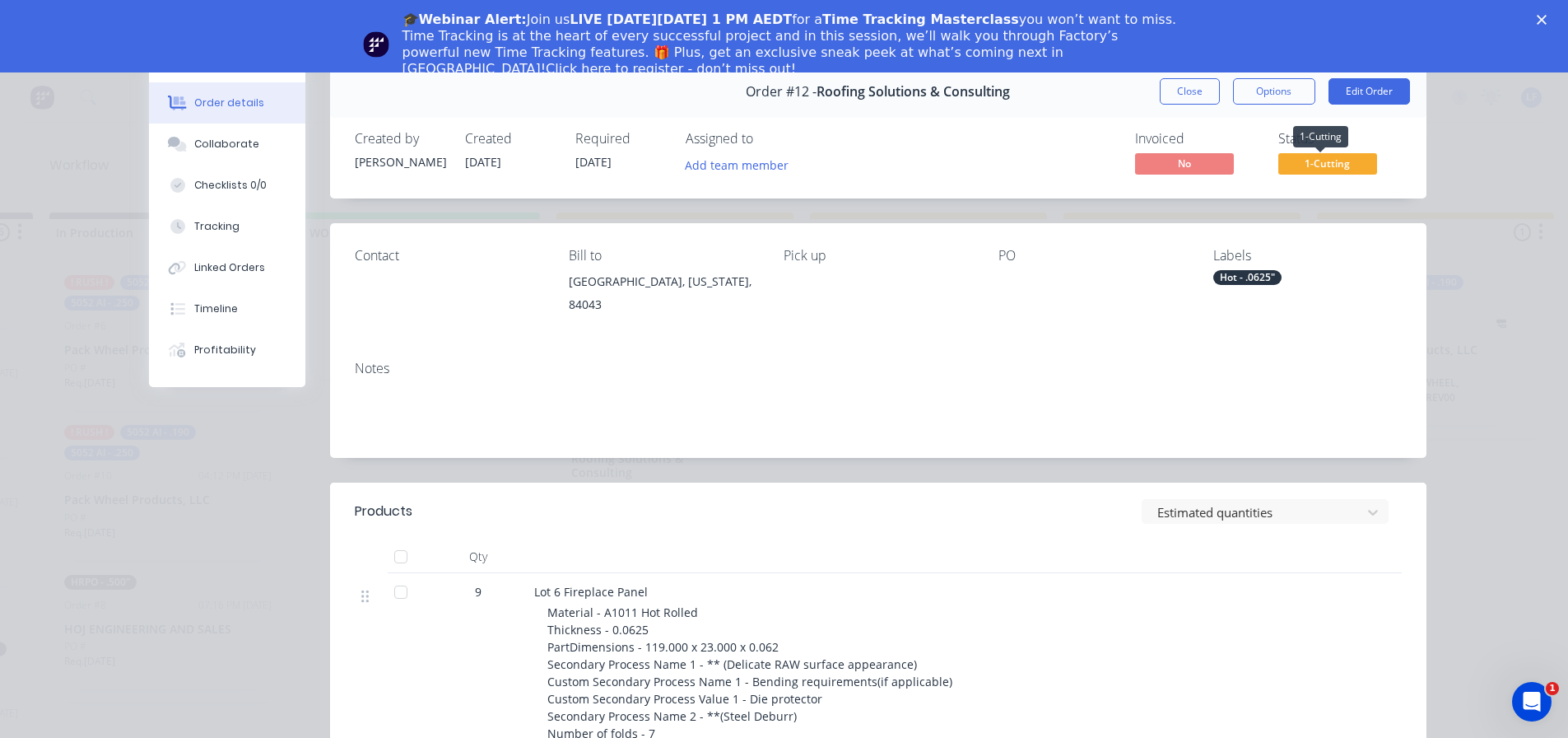
click at [1310, 166] on span "1-Cutting" at bounding box center [1327, 163] width 99 height 21
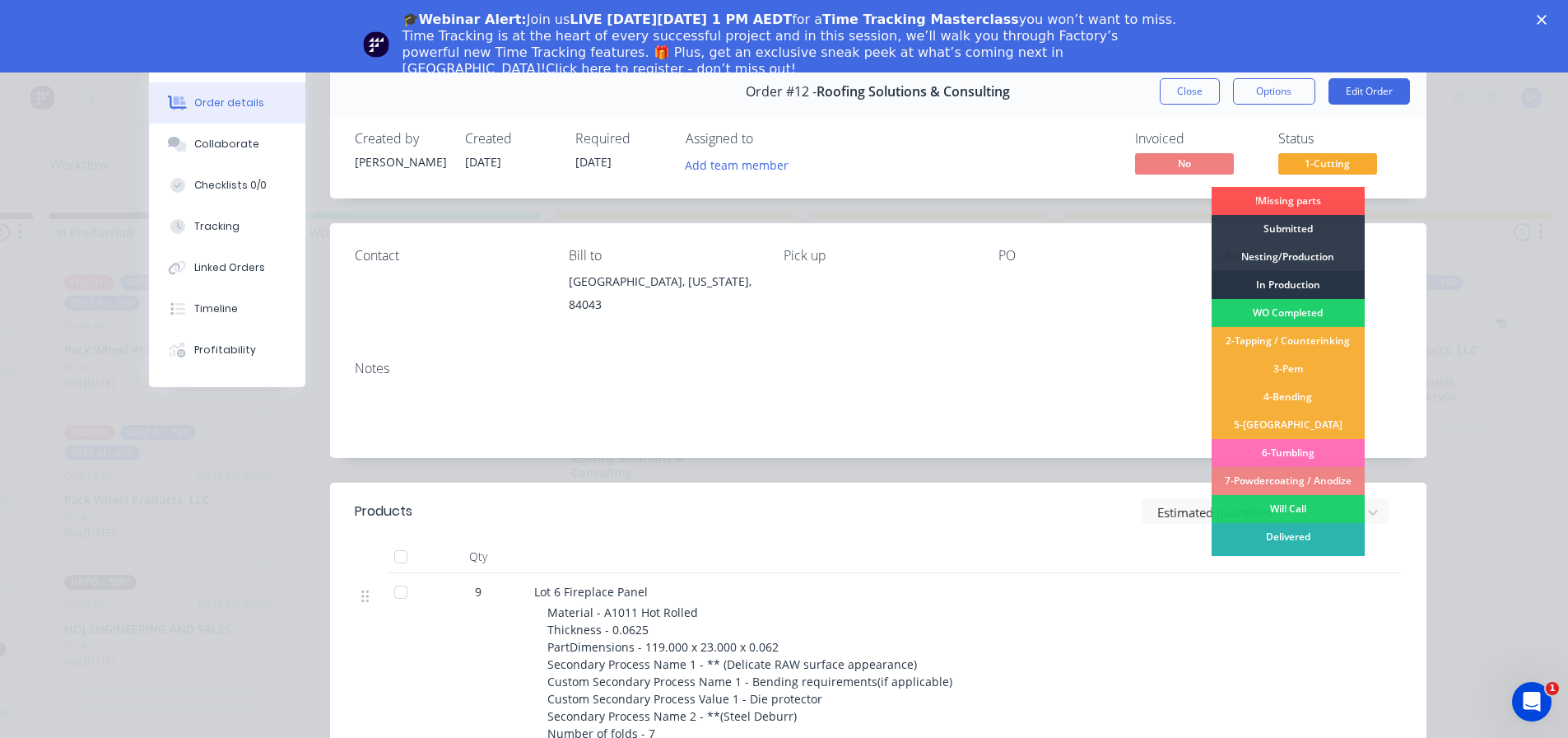
click at [1267, 284] on div "In Production" at bounding box center [1288, 285] width 153 height 28
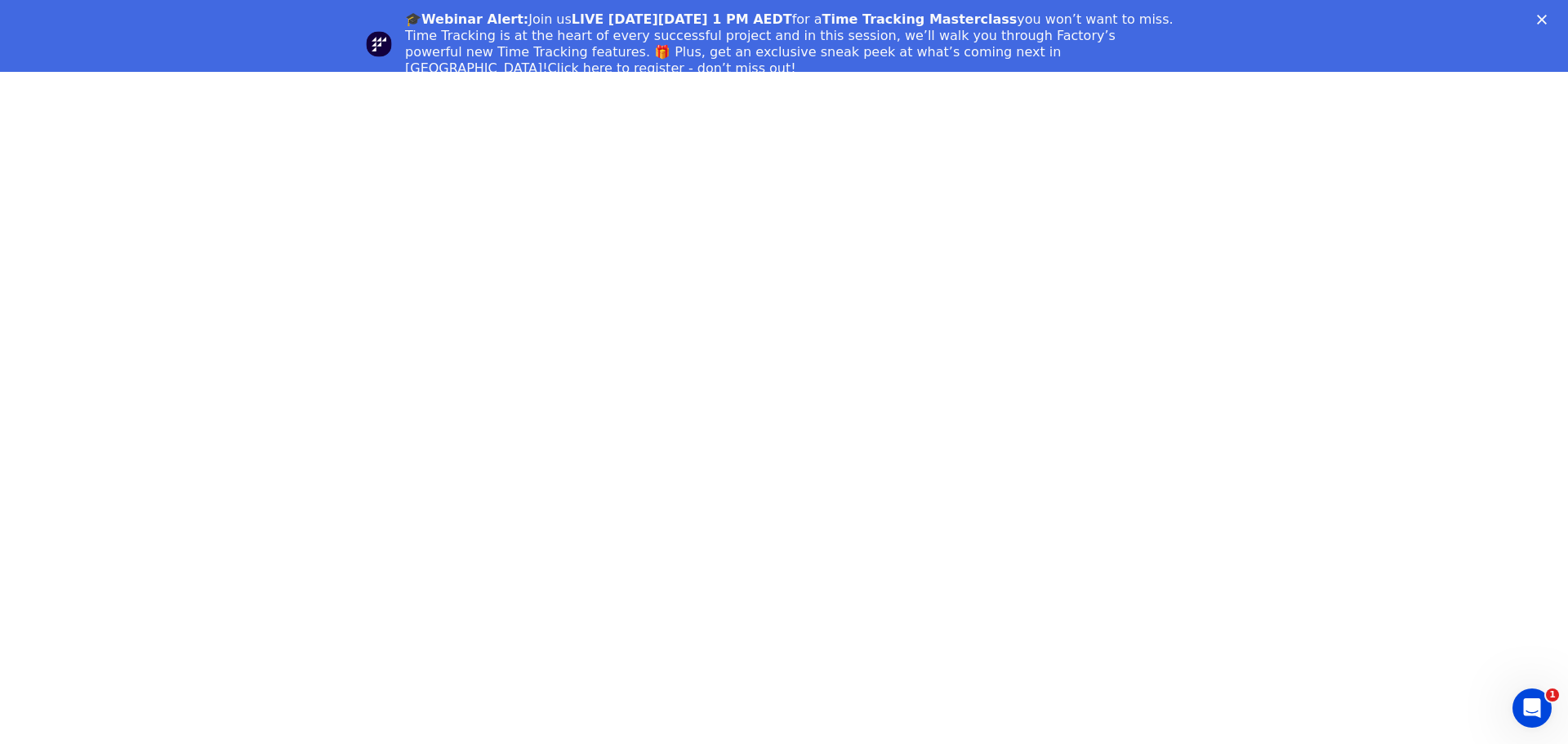
click at [1540, 19] on polygon "Close" at bounding box center [1541, 20] width 10 height 10
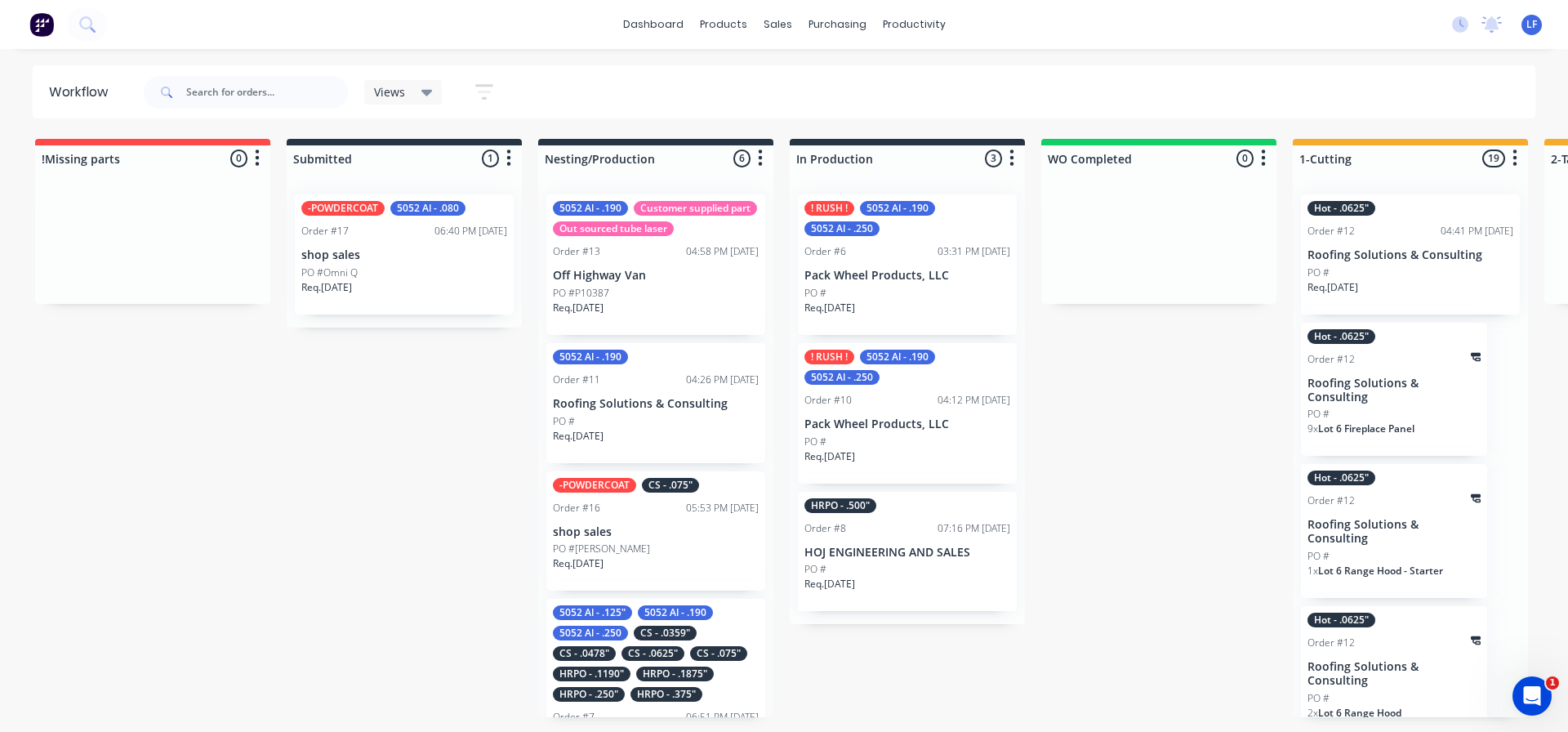
click at [1382, 262] on div "Hot - .0625" Order #12 04:41 PM [DATE] Roofing Solutions & Consulting PO # Req.…" at bounding box center [1410, 254] width 219 height 120
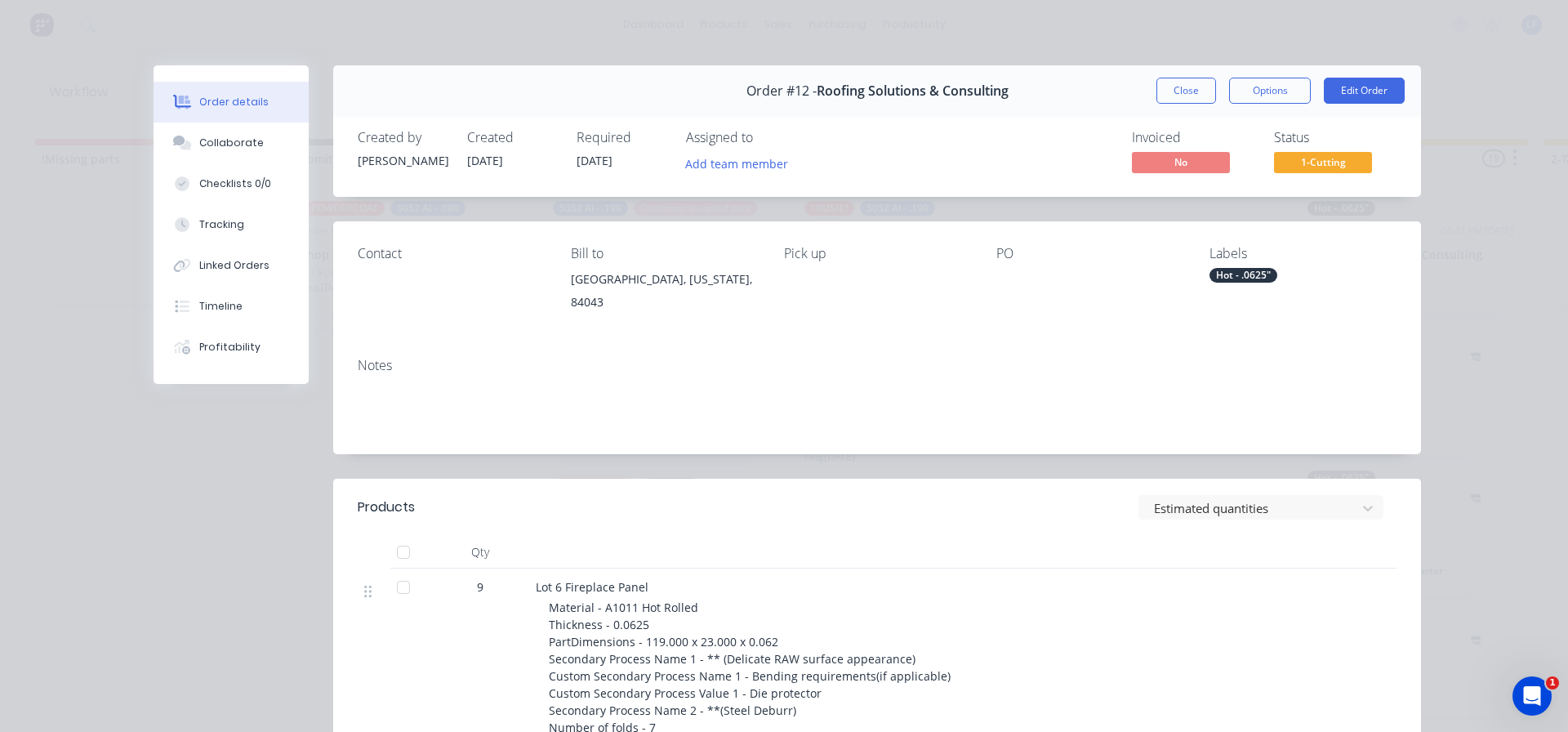
scroll to position [245, 0]
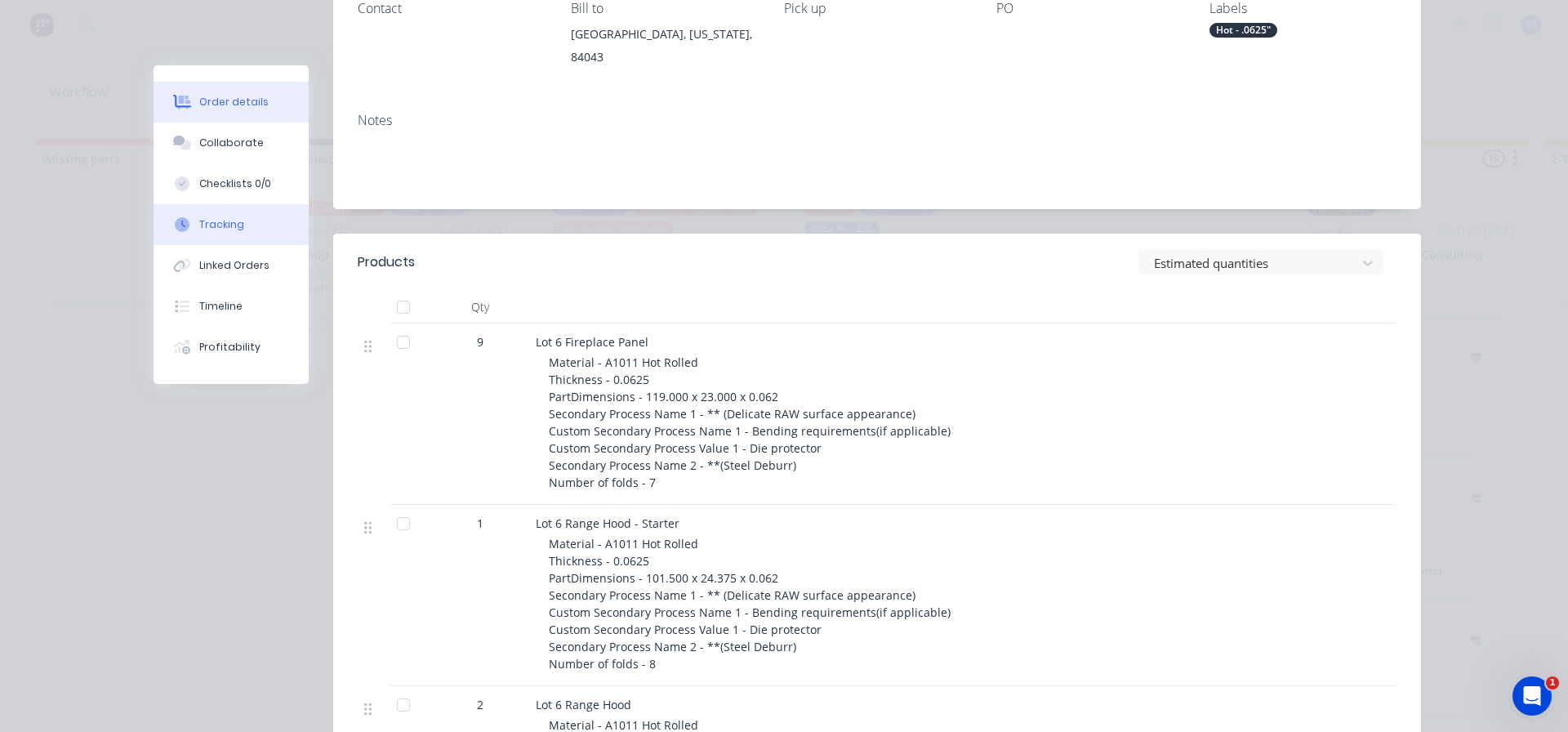
click at [203, 230] on div "Tracking" at bounding box center [222, 224] width 45 height 15
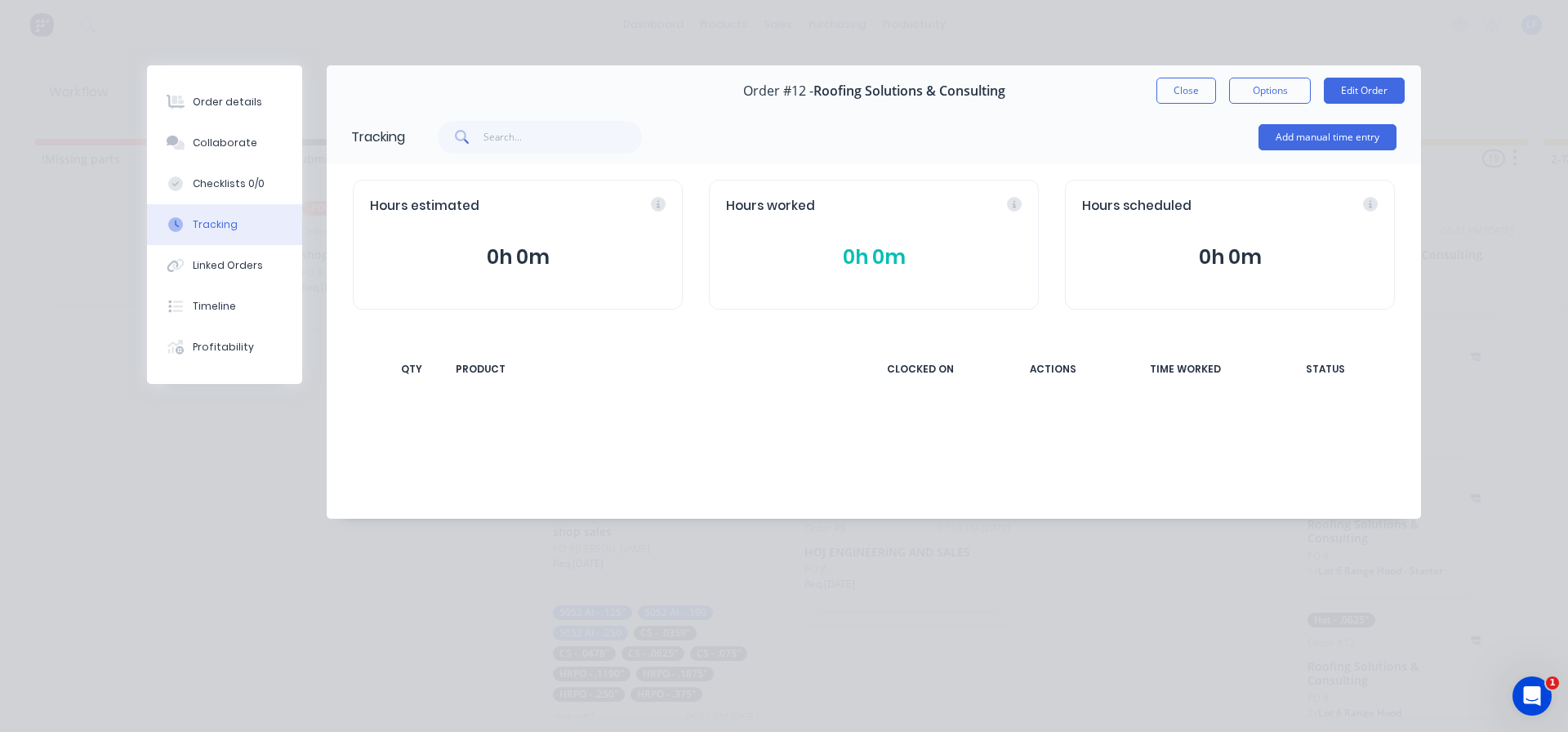
scroll to position [0, 0]
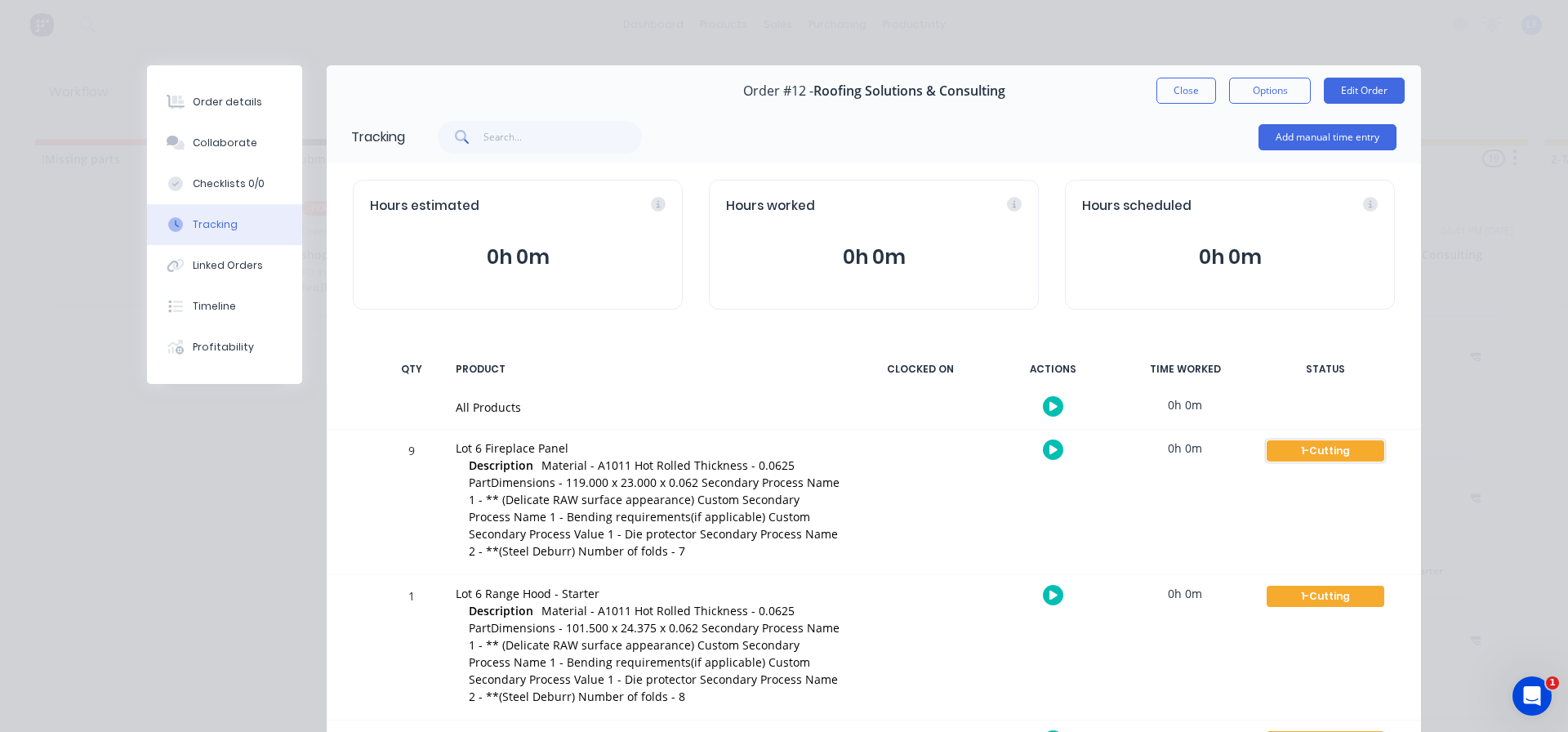
click at [1343, 446] on div "1-Cutting" at bounding box center [1326, 451] width 118 height 21
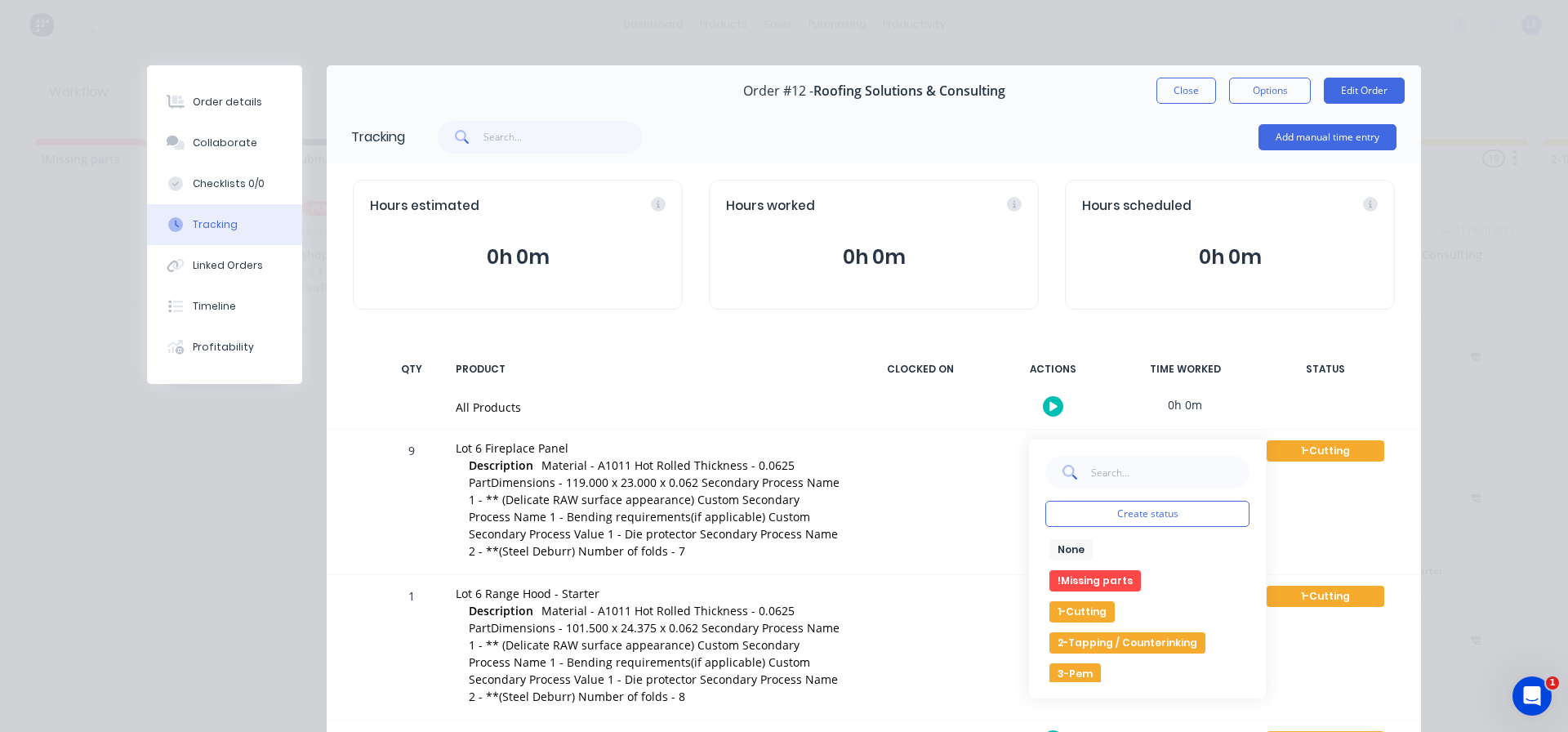
click at [1076, 608] on button "1-Cutting" at bounding box center [1082, 612] width 65 height 21
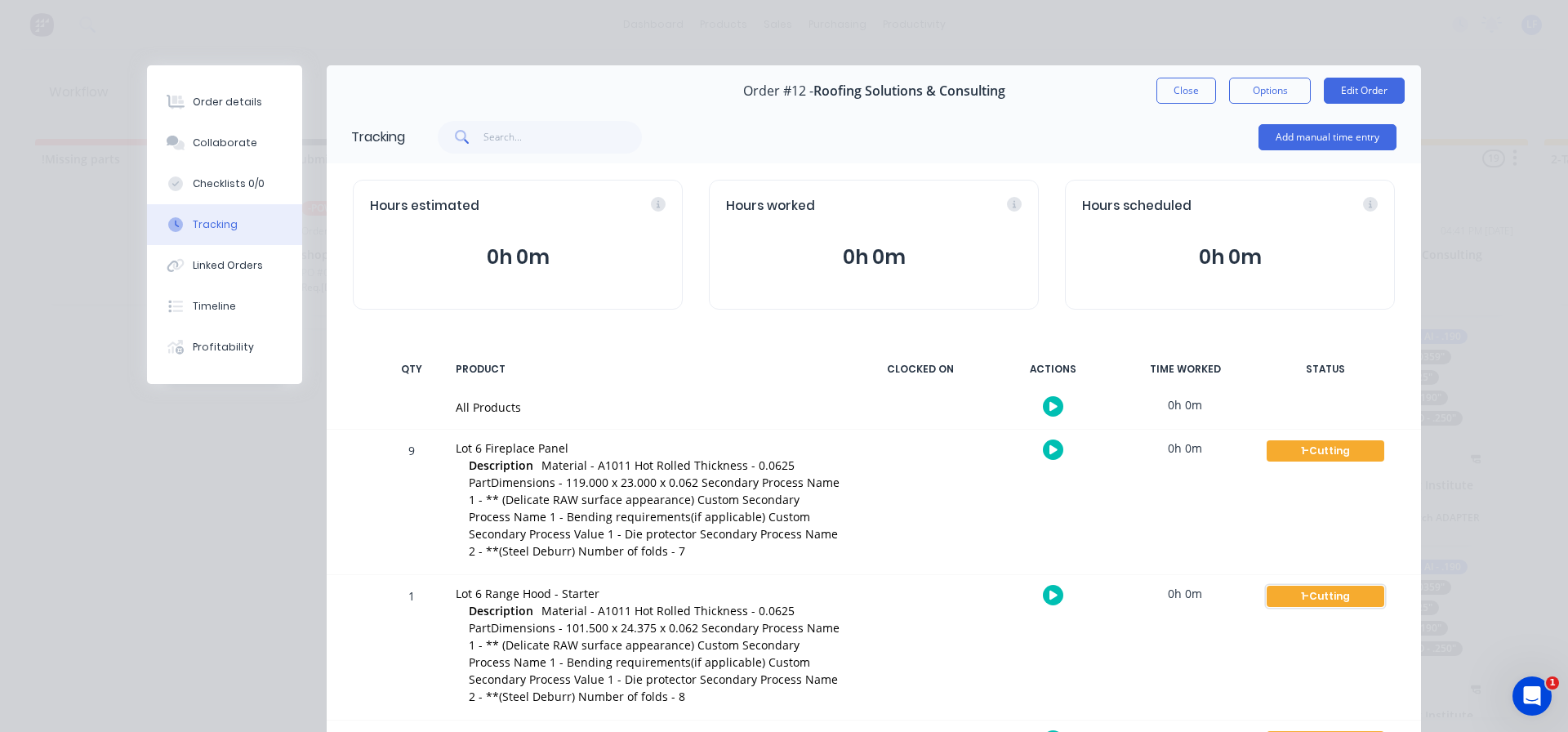
click at [1318, 597] on div "1-Cutting" at bounding box center [1326, 597] width 118 height 21
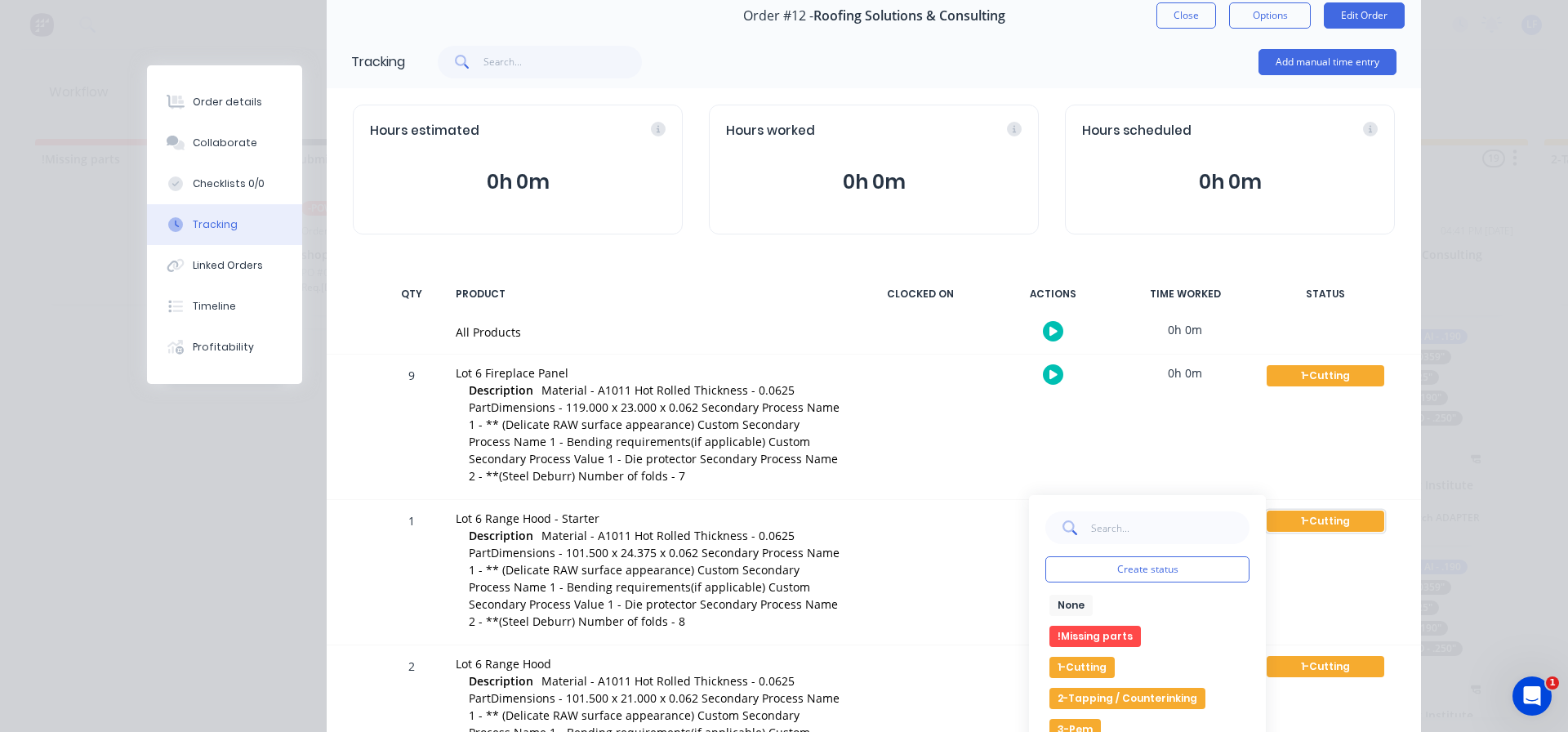
scroll to position [202, 0]
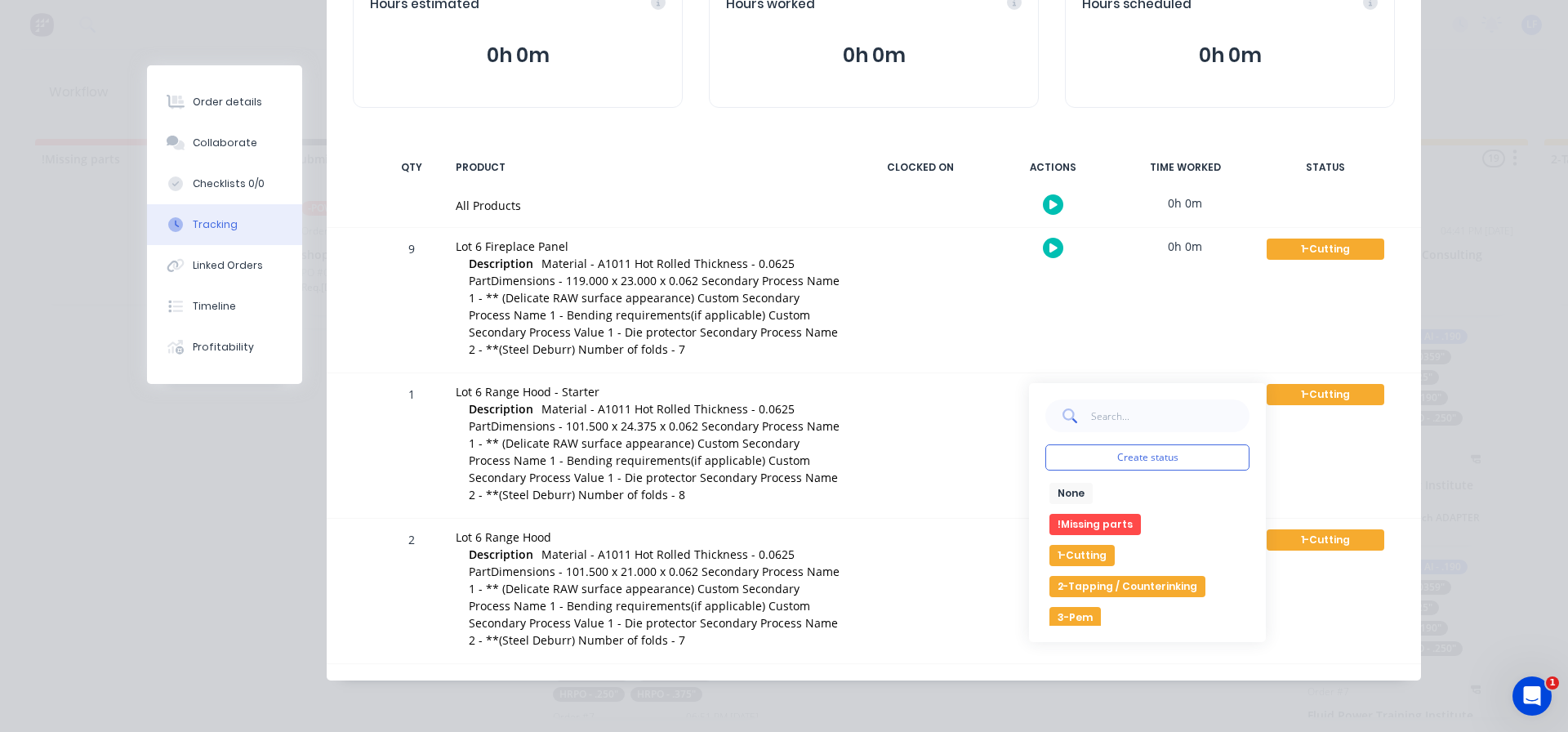
click at [1068, 556] on button "1-Cutting" at bounding box center [1082, 556] width 65 height 21
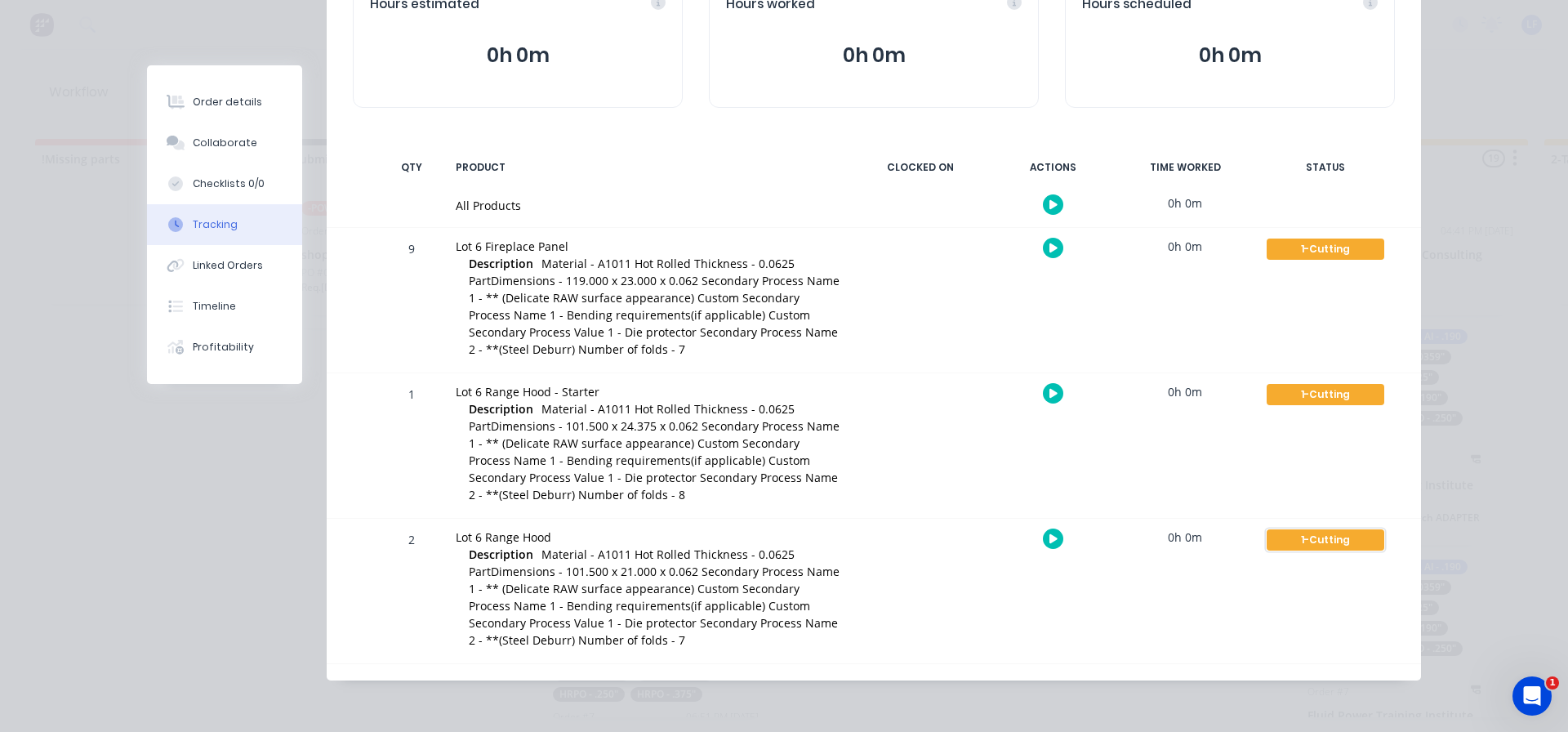
click at [1345, 540] on div "1-Cutting" at bounding box center [1326, 540] width 118 height 21
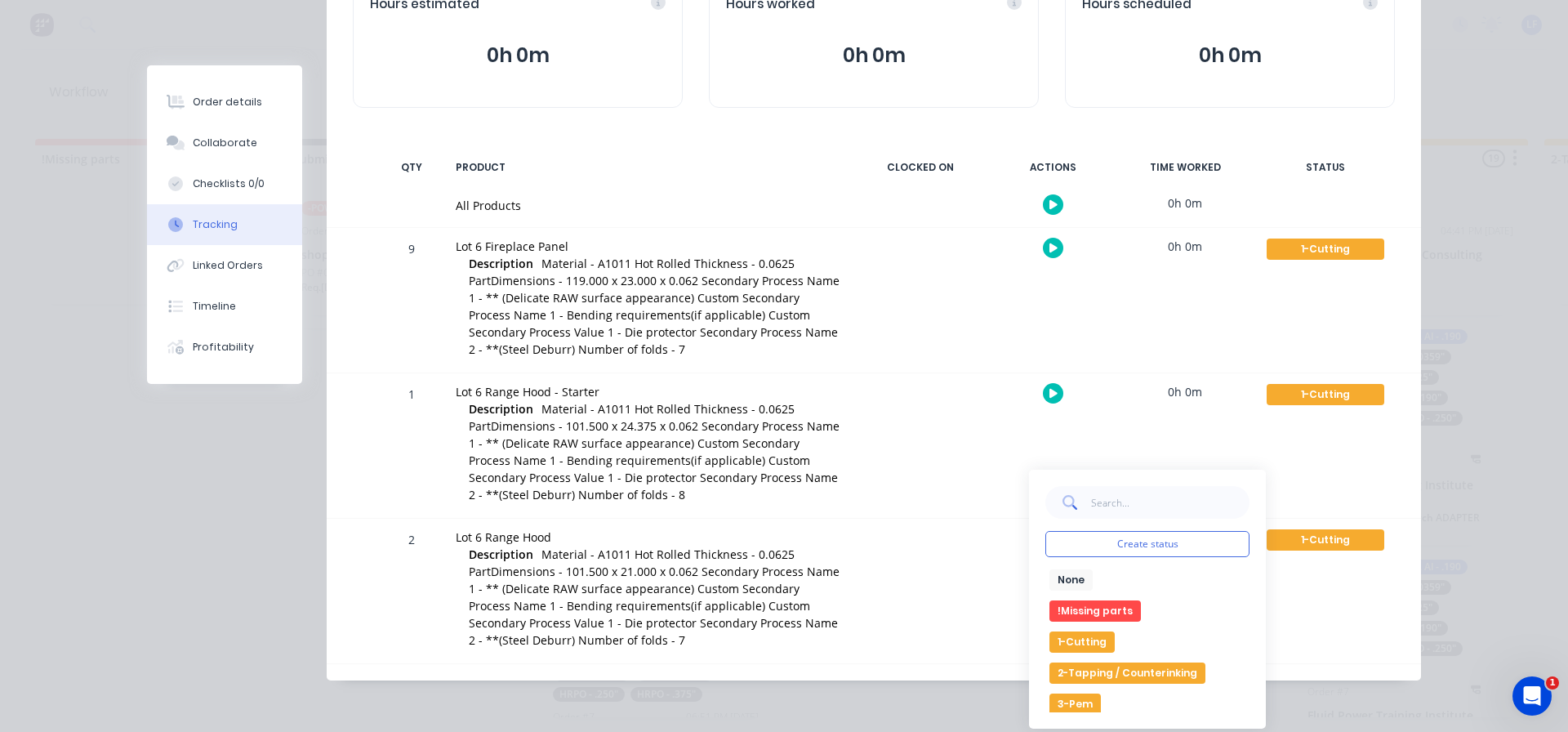
click at [1059, 636] on button "1-Cutting" at bounding box center [1082, 642] width 65 height 21
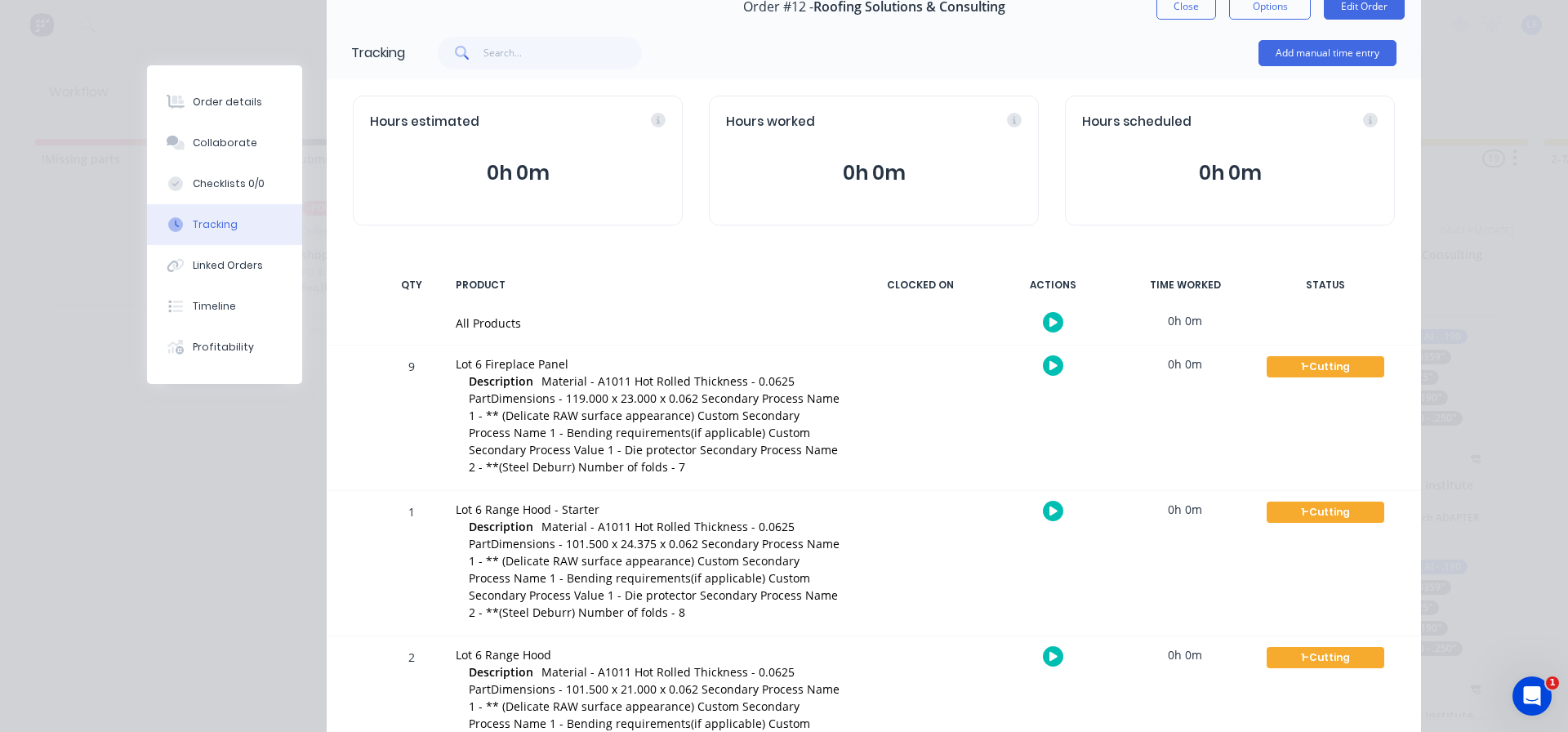
scroll to position [0, 0]
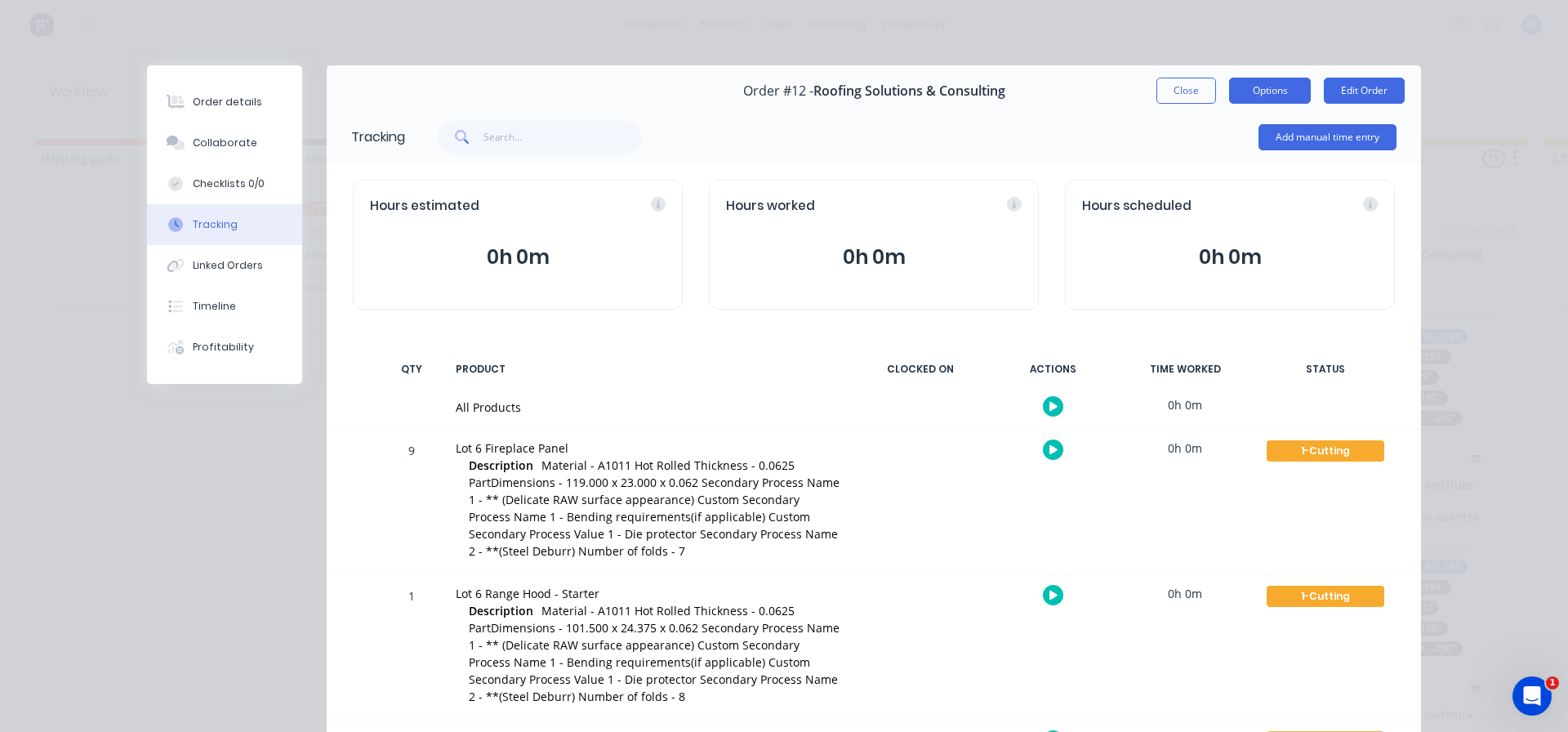
click at [1262, 91] on button "Options" at bounding box center [1270, 90] width 82 height 26
click at [1179, 83] on button "Close" at bounding box center [1186, 90] width 60 height 26
